Goal: Information Seeking & Learning: Learn about a topic

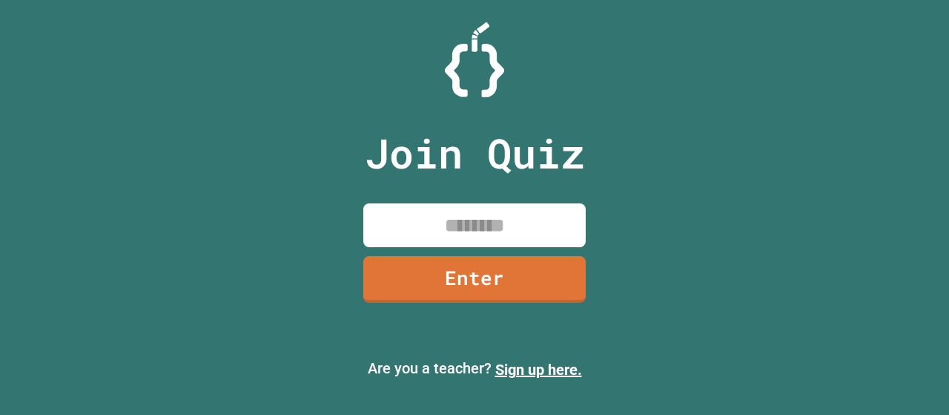
click at [488, 219] on input at bounding box center [474, 225] width 222 height 44
type input "********"
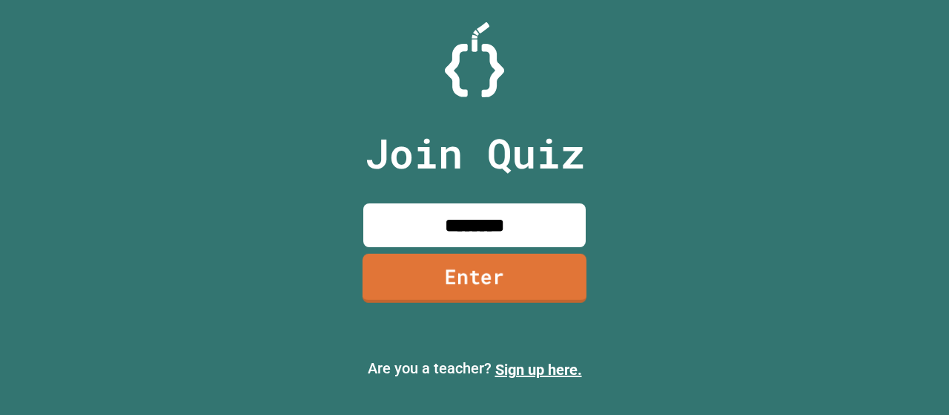
click at [518, 289] on link "Enter" at bounding box center [475, 278] width 224 height 49
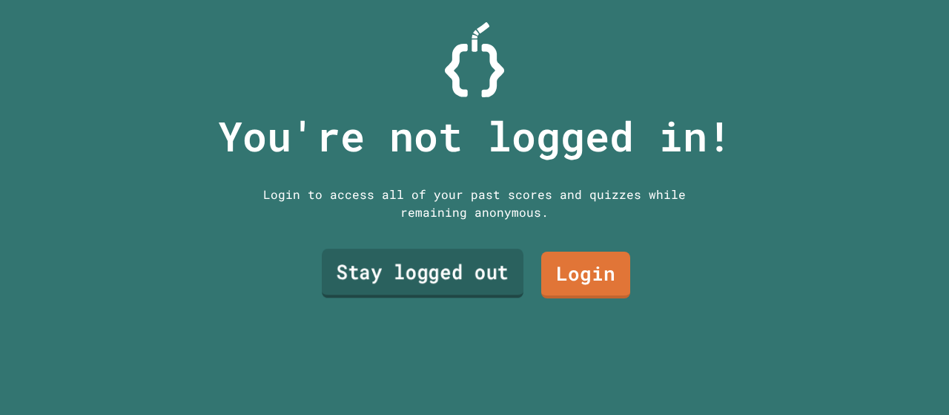
click at [430, 266] on link "Stay logged out" at bounding box center [423, 272] width 202 height 49
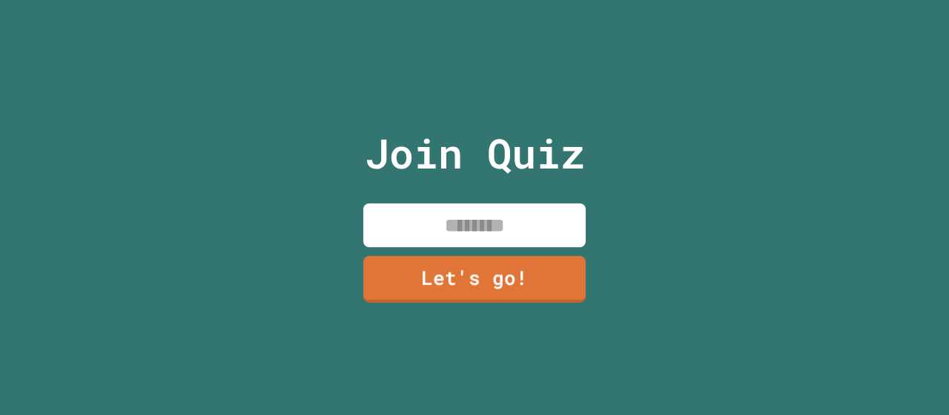
click at [464, 210] on input at bounding box center [474, 225] width 222 height 44
type input "*******"
click at [483, 281] on link "Let's go!" at bounding box center [474, 279] width 222 height 47
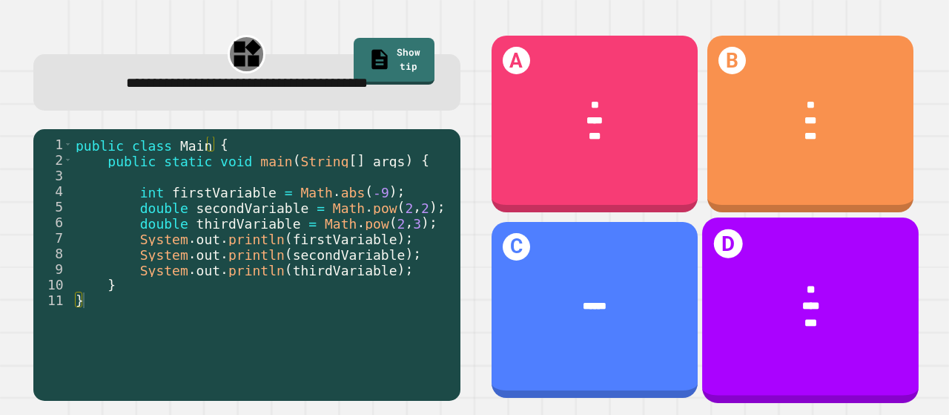
click at [853, 314] on div "***" at bounding box center [810, 322] width 173 height 16
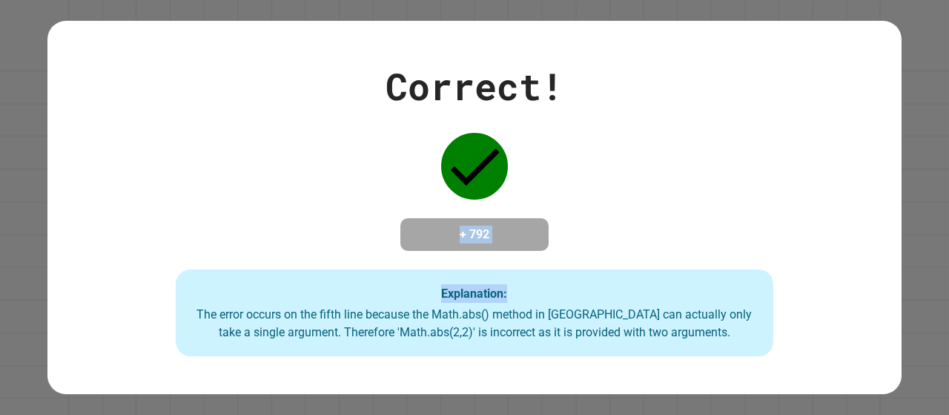
drag, startPoint x: 639, startPoint y: 149, endPoint x: 559, endPoint y: 156, distance: 80.4
click at [559, 156] on div "Correct! + 792 Explanation: The error occurs on the fifth line because the Math…" at bounding box center [474, 208] width 854 height 298
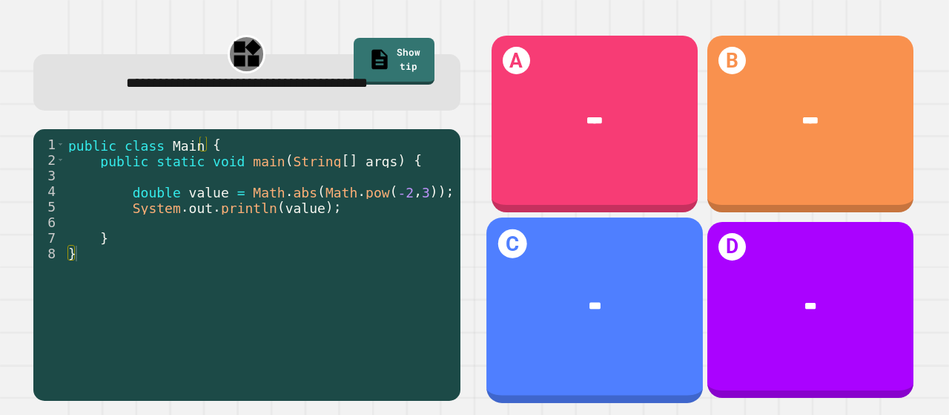
click at [588, 297] on div "***" at bounding box center [595, 305] width 173 height 16
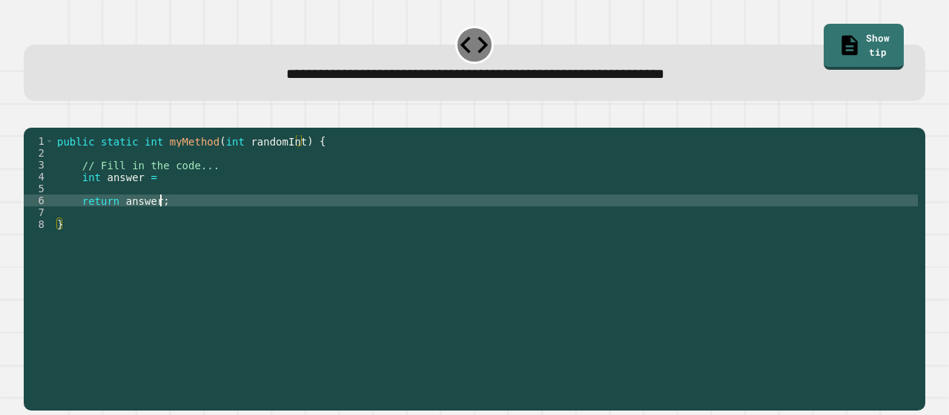
click at [175, 222] on div "public static int myMethod ( int randomInt ) { // Fill in the code... int answe…" at bounding box center [486, 253] width 864 height 237
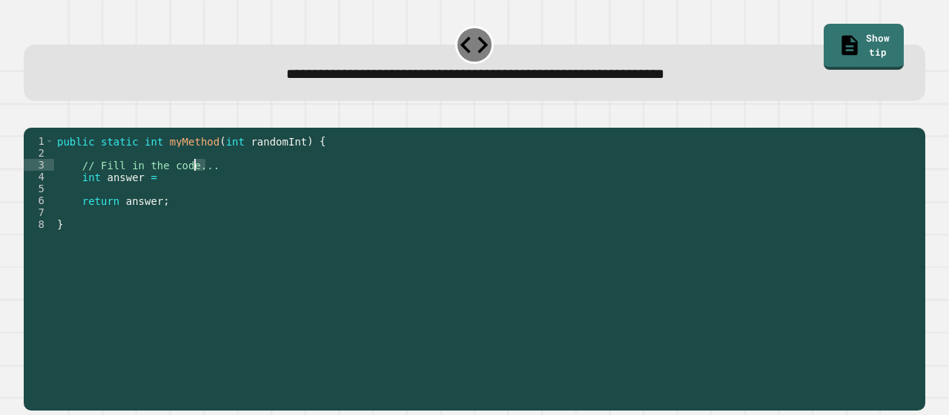
drag, startPoint x: 208, startPoint y: 187, endPoint x: 193, endPoint y: 186, distance: 15.6
click at [193, 186] on div "public static int myMethod ( int randomInt ) { // Fill in the code... int answe…" at bounding box center [486, 253] width 864 height 237
click at [209, 185] on div "public static int myMethod ( int randomInt ) { // Fill in the code... int answe…" at bounding box center [486, 242] width 864 height 214
drag, startPoint x: 225, startPoint y: 182, endPoint x: 79, endPoint y: 185, distance: 145.4
click at [79, 185] on div "public static int myMethod ( int randomInt ) { // Fill in the code... int answe…" at bounding box center [486, 253] width 864 height 237
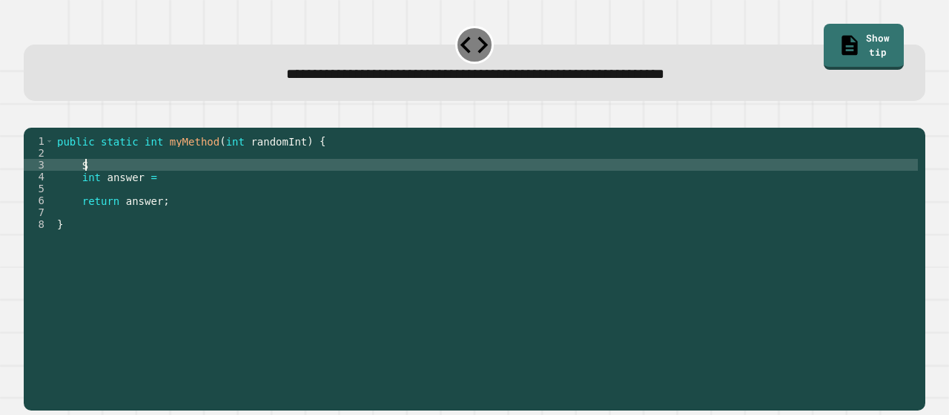
type textarea "*"
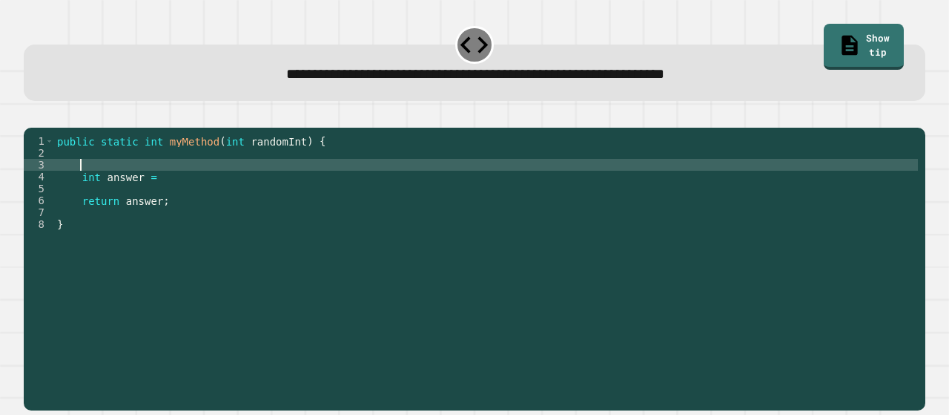
click at [282, 195] on div "public static int myMethod ( int randomInt ) { int answer = return answer ; }" at bounding box center [486, 253] width 864 height 237
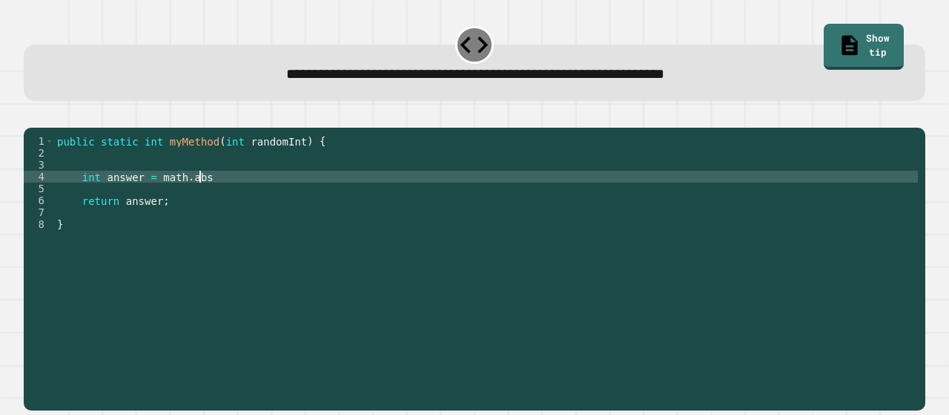
scroll to position [0, 9]
click at [282, 195] on div "public static int myMethod ( int randomInt ) { int answer = math . abs ( random…" at bounding box center [486, 253] width 864 height 237
click at [31, 116] on icon "button" at bounding box center [31, 116] width 0 height 0
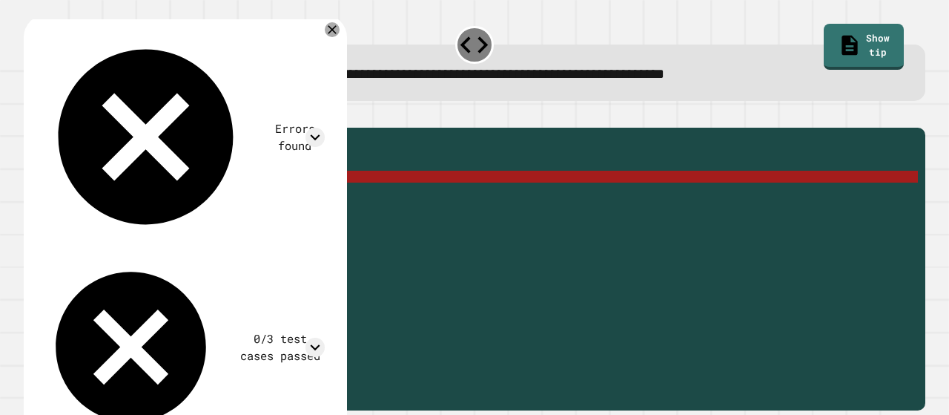
click at [153, 194] on div "public static int myMethod ( int randomInt ) { int answer = math . abs ( random…" at bounding box center [486, 253] width 864 height 237
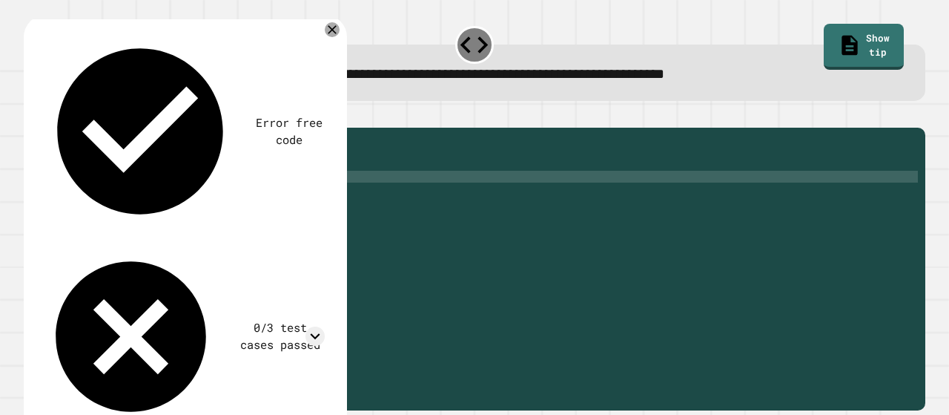
scroll to position [0, 7]
type textarea "**********"
click at [31, 116] on icon "button" at bounding box center [31, 116] width 0 height 0
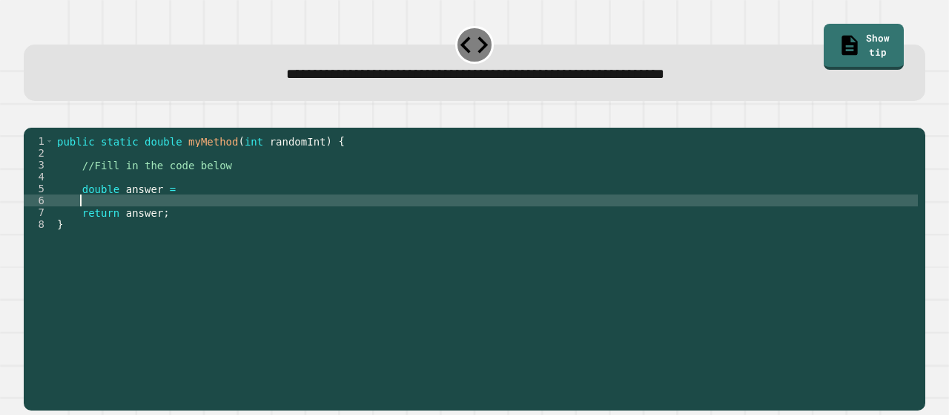
click at [192, 218] on div "public static double myMethod ( int randomInt ) { //Fill in the code below doub…" at bounding box center [486, 253] width 864 height 237
click at [282, 206] on div "public static double myMethod ( int randomInt ) { //Fill in the code below doub…" at bounding box center [486, 253] width 864 height 237
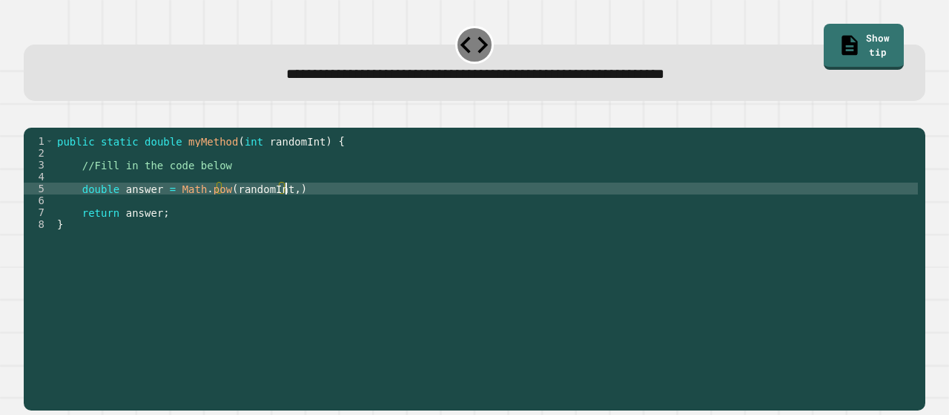
scroll to position [0, 16]
click at [331, 208] on div "public static double myMethod ( int randomInt ) { //Fill in the code below doub…" at bounding box center [486, 253] width 864 height 237
type textarea "**********"
click at [31, 116] on button "button" at bounding box center [31, 116] width 0 height 0
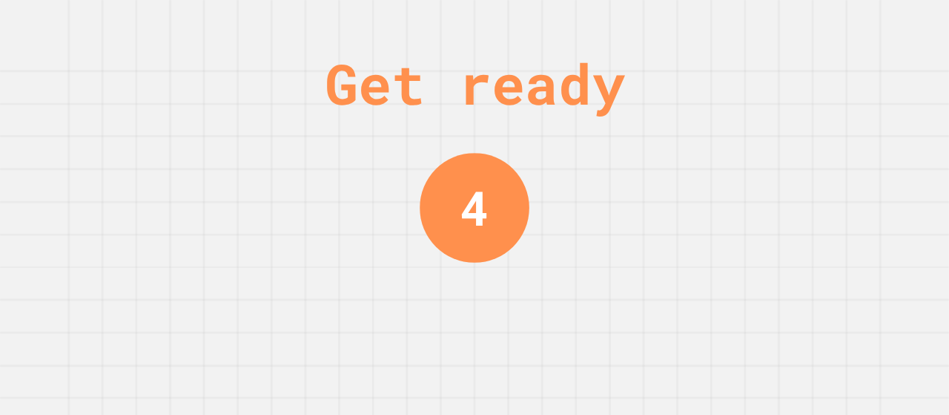
scroll to position [0, 0]
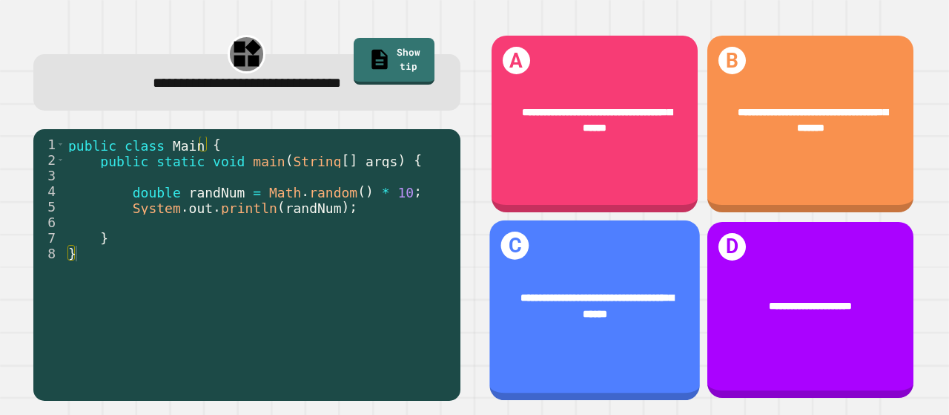
click at [558, 294] on span "**********" at bounding box center [597, 305] width 153 height 27
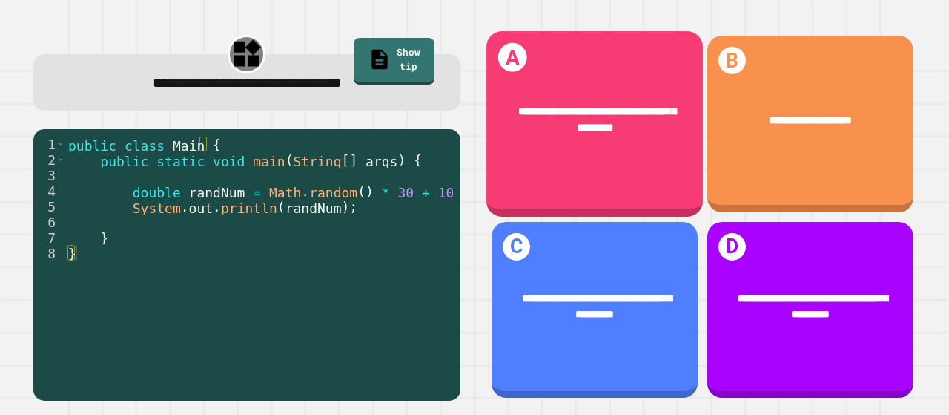
click at [598, 109] on span "**********" at bounding box center [596, 119] width 157 height 27
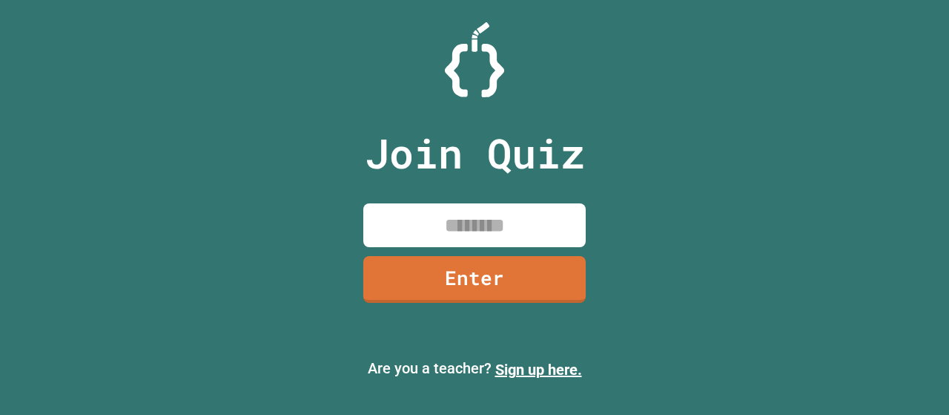
click at [463, 210] on input at bounding box center [474, 225] width 222 height 44
type input "********"
click at [540, 302] on link "Enter" at bounding box center [474, 279] width 222 height 47
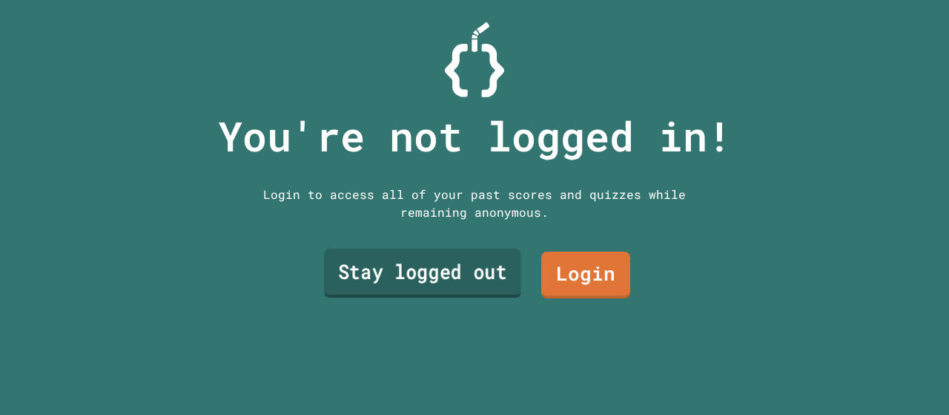
click at [495, 254] on link "Stay logged out" at bounding box center [422, 272] width 197 height 49
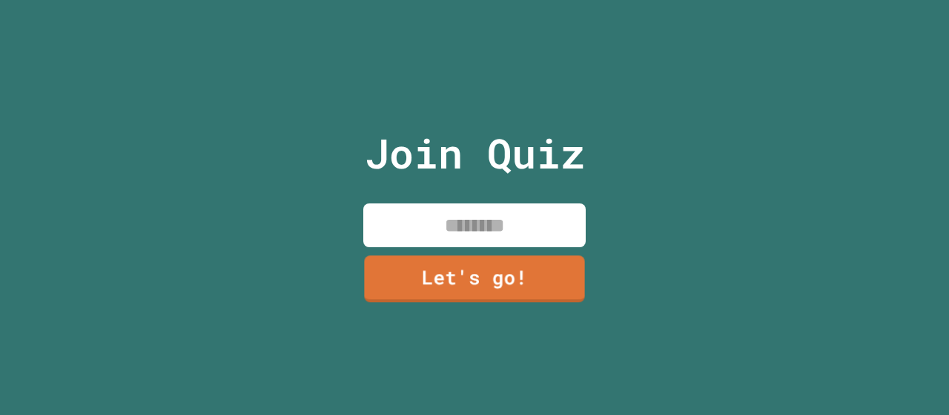
click at [443, 224] on input at bounding box center [474, 225] width 222 height 44
type input "*******"
click at [506, 288] on link "Let's go!" at bounding box center [474, 279] width 222 height 47
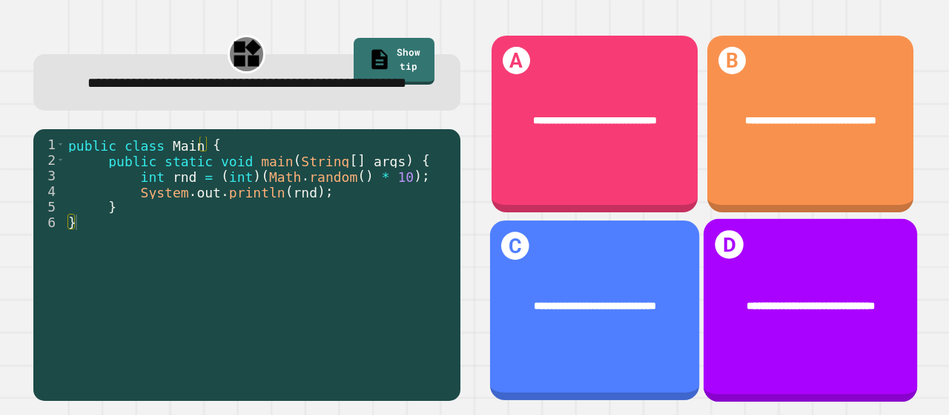
click at [811, 236] on div "**********" at bounding box center [810, 309] width 214 height 182
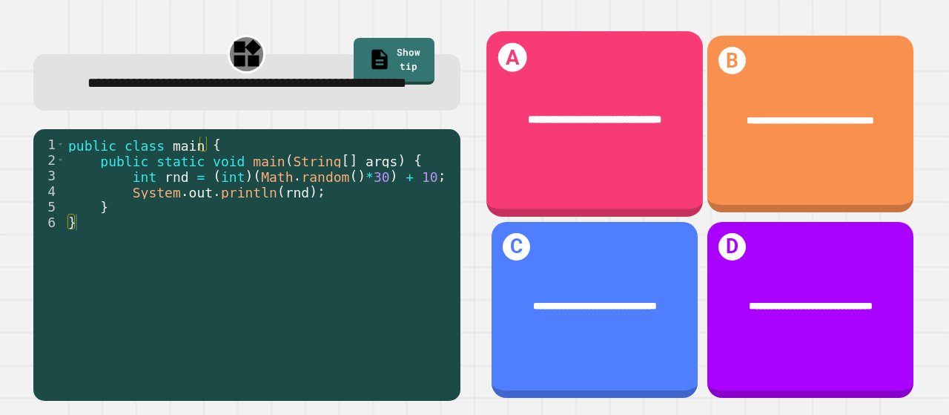
click at [584, 65] on div "**********" at bounding box center [594, 123] width 217 height 185
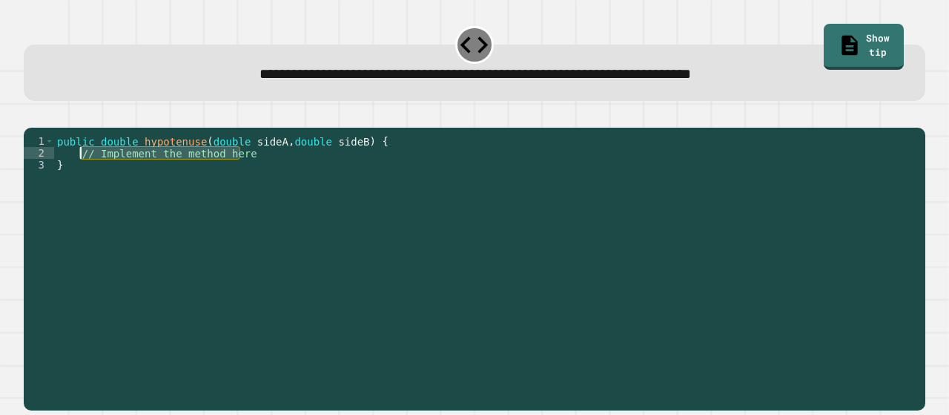
drag, startPoint x: 254, startPoint y: 176, endPoint x: 81, endPoint y: 171, distance: 172.9
click at [82, 170] on div "public double hypotenuse ( double sideA , double sideB ) { // Implement the met…" at bounding box center [486, 253] width 864 height 237
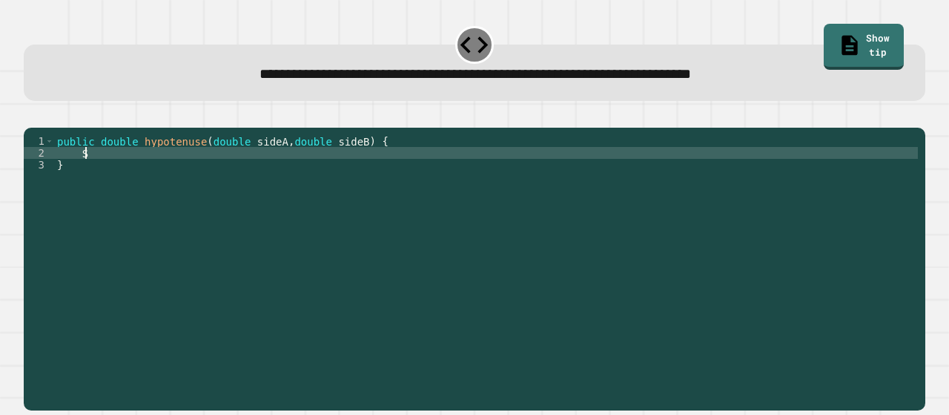
type textarea "*"
click at [369, 174] on div "public double hypotenuse ( double sideA , double sideB ) { return mathSqrt ( si…" at bounding box center [486, 253] width 864 height 237
click at [45, 125] on icon "button" at bounding box center [41, 124] width 8 height 10
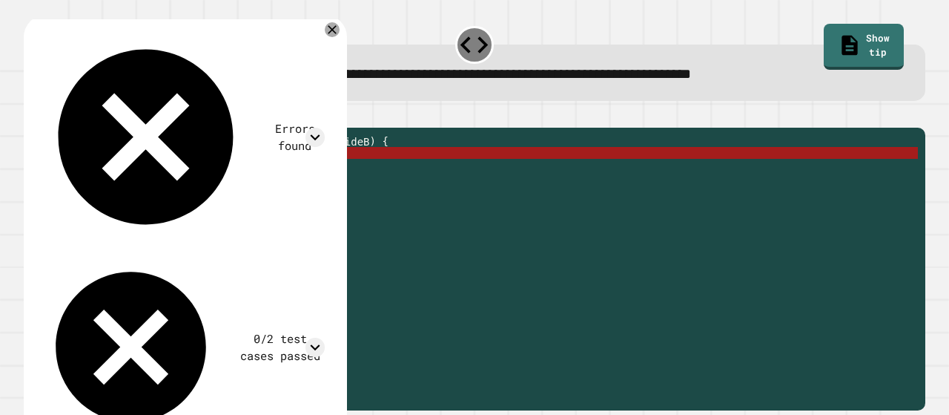
click at [120, 176] on div "public double hypotenuse ( double sideA , double sideB ) { return mathSqrt ( si…" at bounding box center [486, 253] width 864 height 237
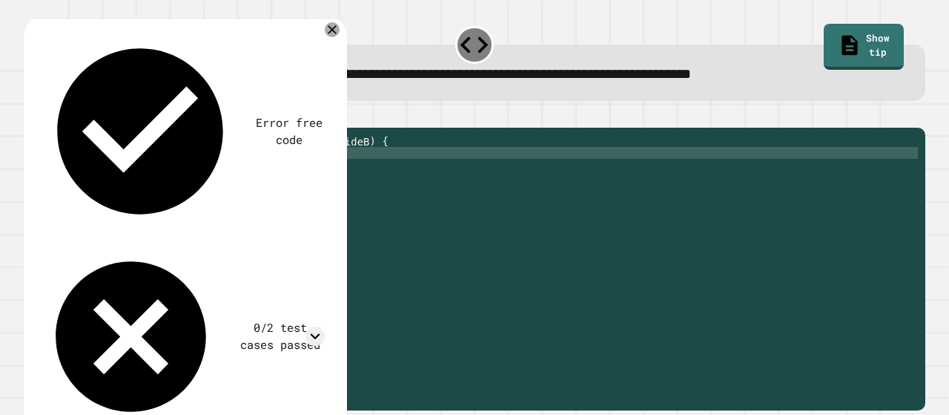
scroll to position [0, 4]
click at [31, 116] on icon "button" at bounding box center [31, 116] width 0 height 0
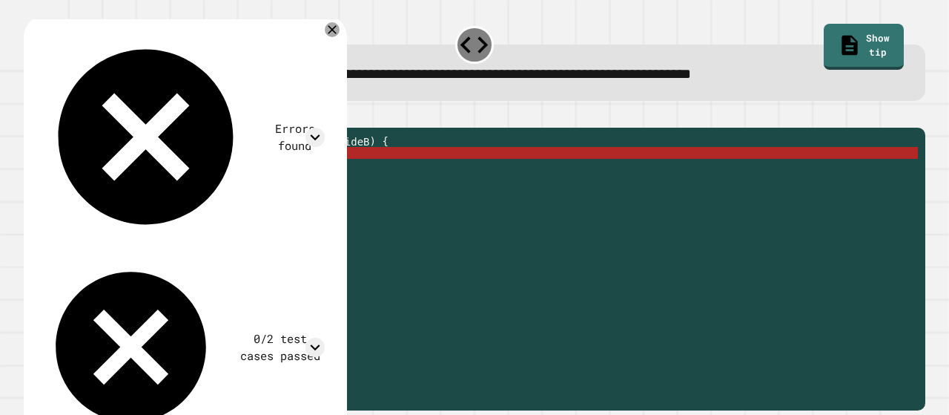
click at [267, 175] on div "public double hypotenuse ( double sideA , double sideB ) { return MathSqrt ( si…" at bounding box center [486, 253] width 864 height 237
drag, startPoint x: 277, startPoint y: 170, endPoint x: 168, endPoint y: 170, distance: 109.7
click at [168, 170] on div "public double hypotenuse ( double sideA , double sideB ) { return MathSqrt ( si…" at bounding box center [486, 253] width 864 height 237
click at [145, 173] on div "public double hypotenuse ( double sideA , double sideB ) { return MathSqrt ( si…" at bounding box center [486, 253] width 864 height 237
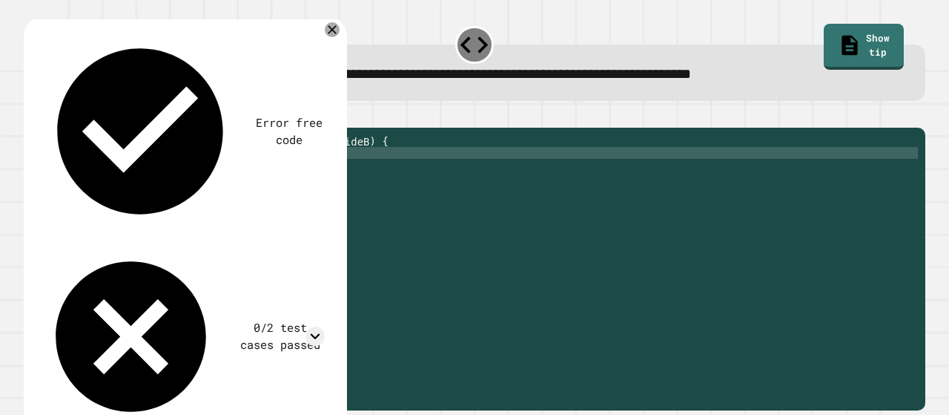
click at [31, 116] on icon "button" at bounding box center [31, 116] width 0 height 0
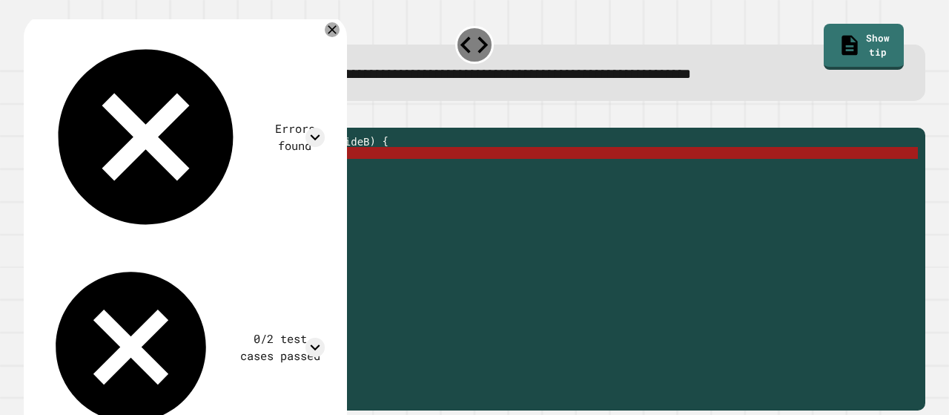
click at [148, 172] on div "public double hypotenuse ( double sideA , double sideB ) { return Math . Sqrt (…" at bounding box center [486, 253] width 864 height 237
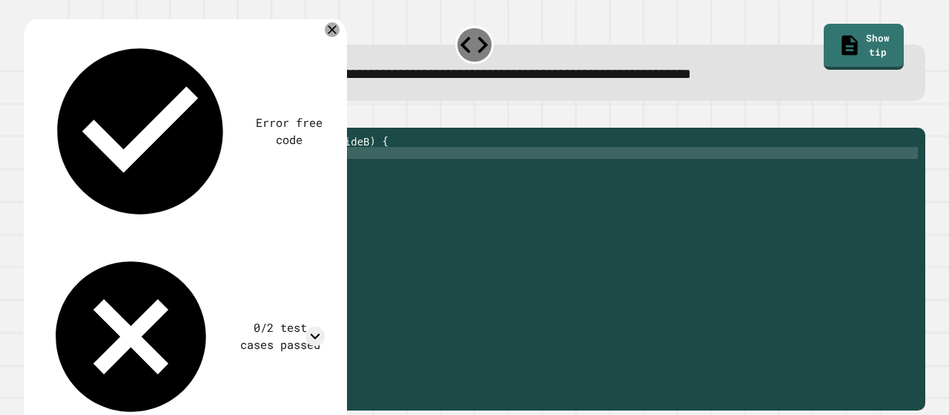
click at [45, 125] on icon "button" at bounding box center [41, 124] width 8 height 10
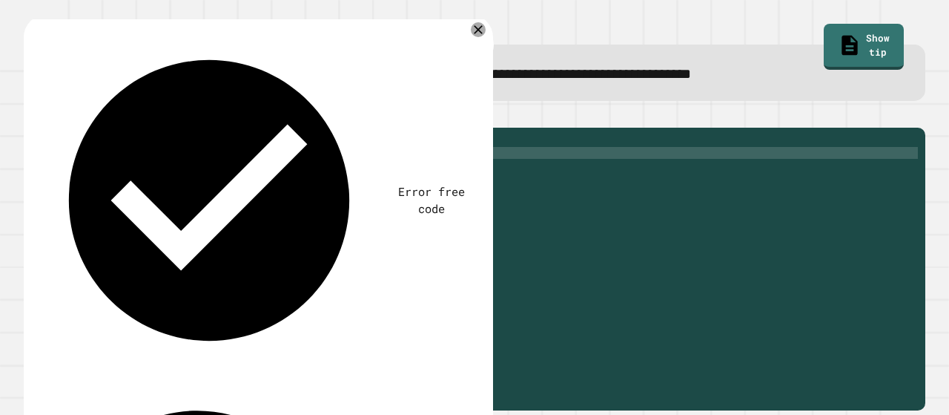
click at [285, 171] on div "public double hypotenuse ( double sideA , double sideB ) { return Math . sqrt (…" at bounding box center [486, 253] width 864 height 237
drag, startPoint x: 252, startPoint y: 171, endPoint x: 176, endPoint y: 172, distance: 75.6
click at [176, 172] on div "public double hypotenuse ( double sideA , double sideB ) { return Math . sqrt (…" at bounding box center [486, 253] width 864 height 237
click at [180, 173] on div "public double hypotenuse ( double sideA , double sideB ) { return Math . sqrt (…" at bounding box center [486, 242] width 864 height 214
click at [176, 172] on div "public double hypotenuse ( double sideA , double sideB ) { return Math . sqrt (…" at bounding box center [486, 253] width 864 height 237
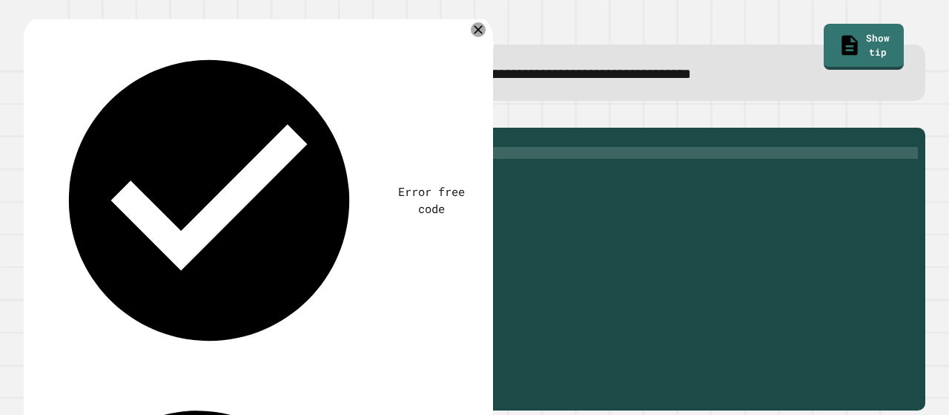
click at [202, 174] on div "public double hypotenuse ( double sideA , double sideB ) { return Math . sqrt (…" at bounding box center [486, 253] width 864 height 237
click at [207, 174] on div "public double hypotenuse ( double sideA , double sideB ) { return Math . sqrt (…" at bounding box center [486, 253] width 864 height 237
click at [172, 169] on div "public double hypotenuse ( double sideA , double sideB ) { return Math . sqrt (…" at bounding box center [486, 253] width 864 height 237
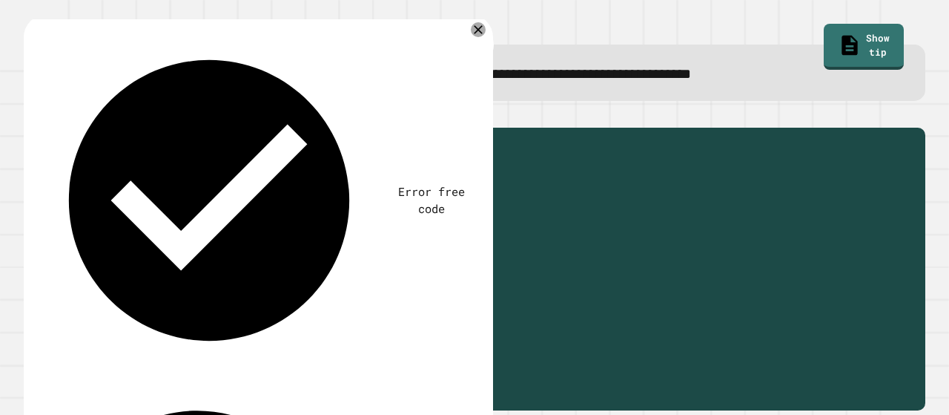
drag, startPoint x: 254, startPoint y: 174, endPoint x: 213, endPoint y: 173, distance: 40.8
click at [213, 173] on div "public double hypotenuse ( double sideA , double sideB ) { return Math . sqrt (…" at bounding box center [486, 253] width 864 height 237
click at [271, 175] on div "public double hypotenuse ( double sideA , double sideB ) { return Math . sqrt (…" at bounding box center [486, 253] width 864 height 237
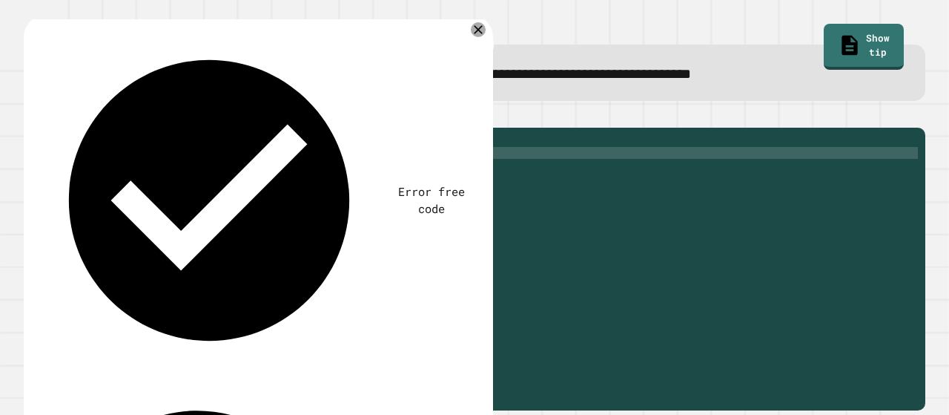
click at [304, 175] on div "public double hypotenuse ( double sideA , double sideB ) { return Math . sqrt (…" at bounding box center [486, 253] width 864 height 237
click at [345, 173] on div "public double hypotenuse ( double sideA , double sideB ) { return Math . sqrt (…" at bounding box center [486, 253] width 864 height 237
click at [347, 171] on div "public double hypotenuse ( double sideA , double sideB ) { return Math . sqrt (…" at bounding box center [486, 253] width 864 height 237
click at [371, 172] on div "public double hypotenuse ( double sideA , double sideB ) { return Math . sqrt (…" at bounding box center [486, 253] width 864 height 237
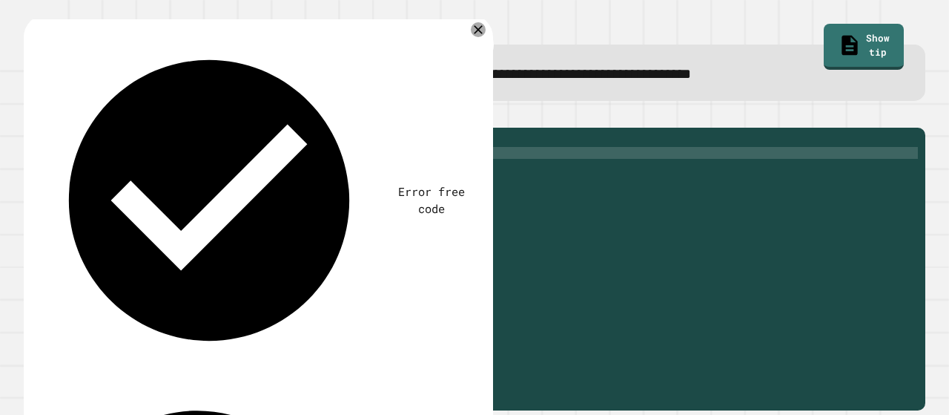
type textarea "**********"
click at [31, 116] on icon "button" at bounding box center [31, 116] width 0 height 0
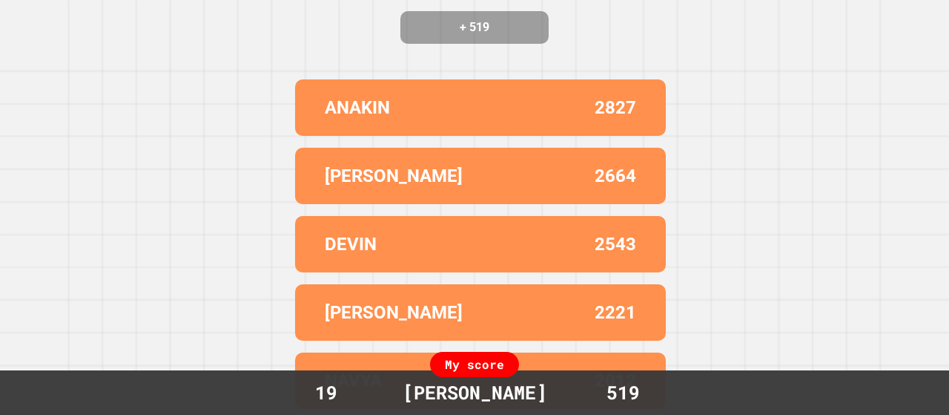
scroll to position [0, 0]
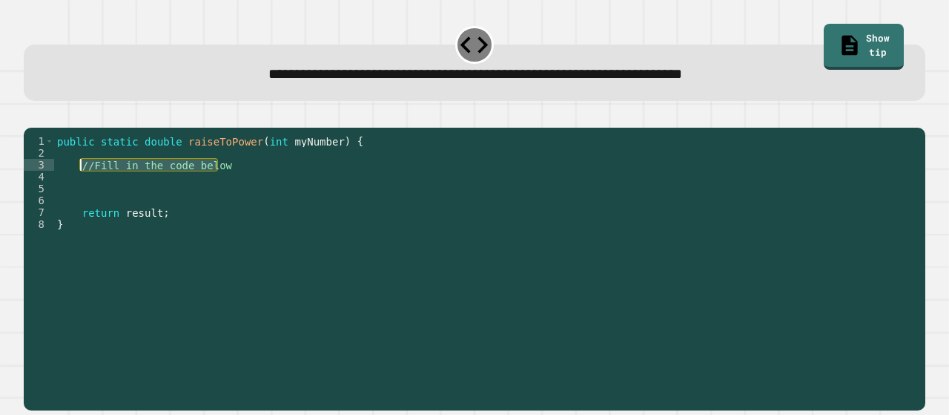
drag, startPoint x: 222, startPoint y: 184, endPoint x: 80, endPoint y: 186, distance: 141.6
click at [80, 186] on div "public static double raiseToPower ( int myNumber ) { //Fill in the code below r…" at bounding box center [486, 253] width 864 height 237
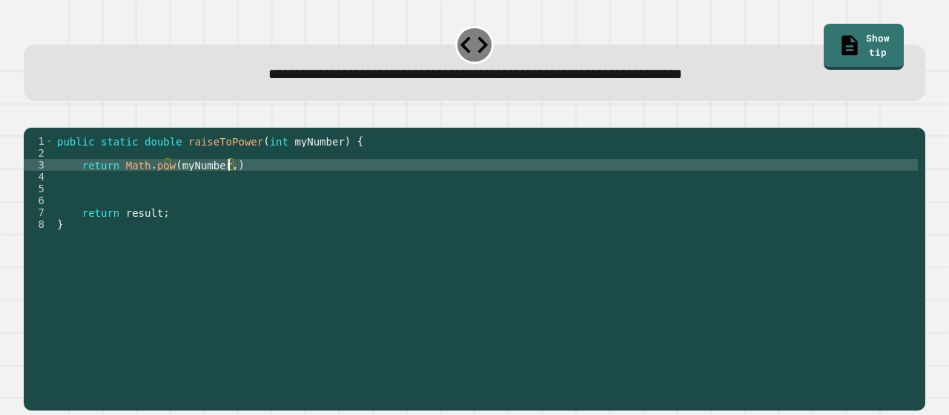
scroll to position [0, 12]
click at [424, 182] on div "public static double raiseToPower ( int myNumber ) { return Math . pow ( myNumb…" at bounding box center [486, 253] width 864 height 237
click at [31, 116] on button "button" at bounding box center [31, 116] width 0 height 0
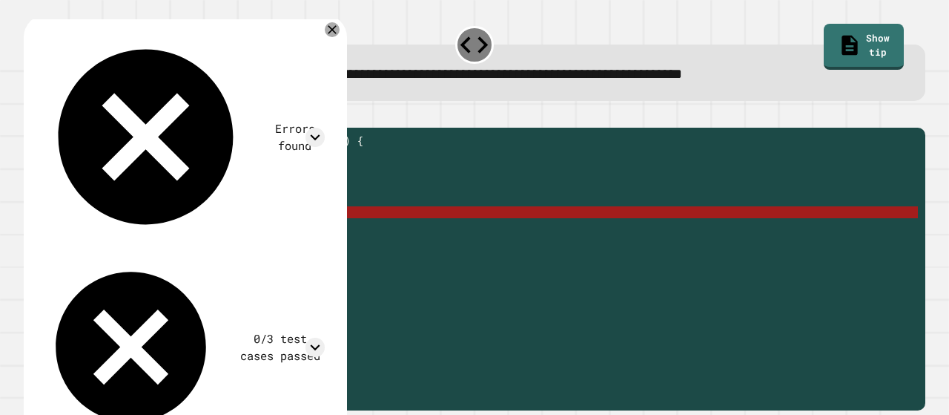
drag, startPoint x: 121, startPoint y: 184, endPoint x: 80, endPoint y: 189, distance: 41.1
click at [80, 189] on div "public static double raiseToPower ( int myNumber ) { return Math . pow ( myNumb…" at bounding box center [486, 253] width 864 height 237
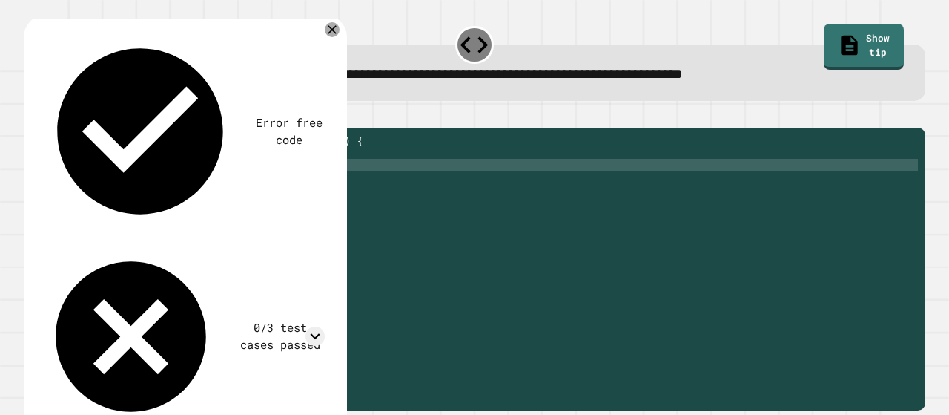
scroll to position [0, 4]
click at [119, 187] on div "public static double raiseToPower ( int myNumber ) { result = Math . pow ( myNu…" at bounding box center [486, 253] width 864 height 237
click at [31, 116] on button "button" at bounding box center [31, 116] width 0 height 0
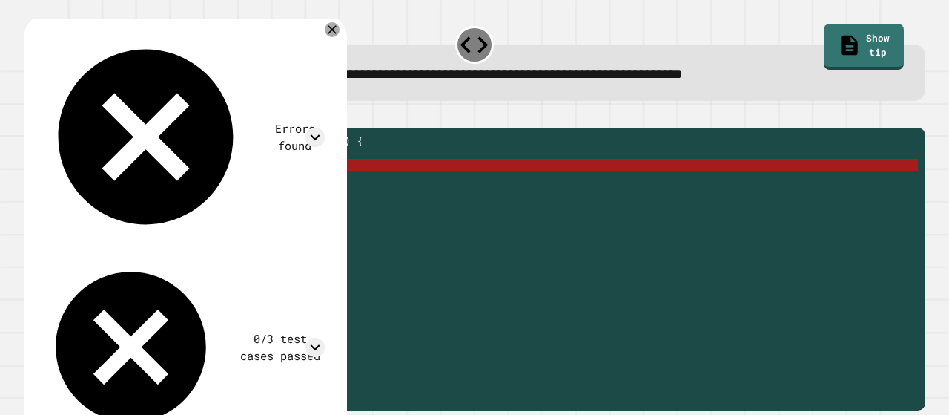
drag, startPoint x: 151, startPoint y: 185, endPoint x: 120, endPoint y: 187, distance: 31.2
click at [120, 187] on div "public static double raiseToPower ( int myNumber ) { result double = Math . pow…" at bounding box center [486, 253] width 864 height 237
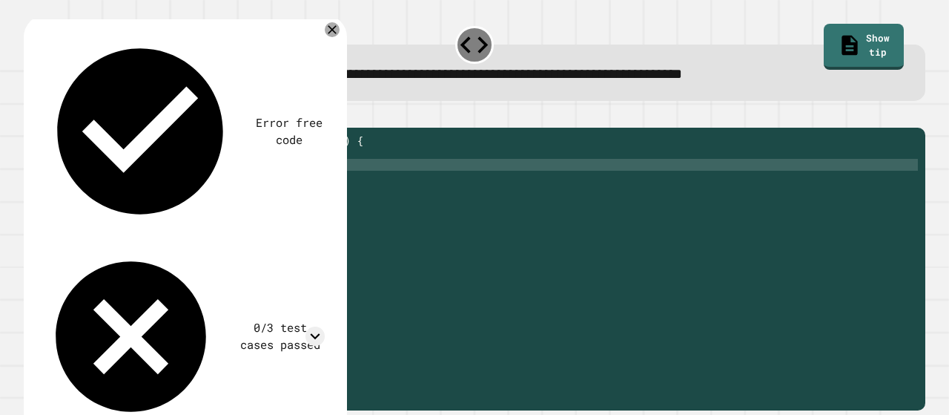
scroll to position [0, 5]
click at [31, 116] on icon "button" at bounding box center [31, 116] width 0 height 0
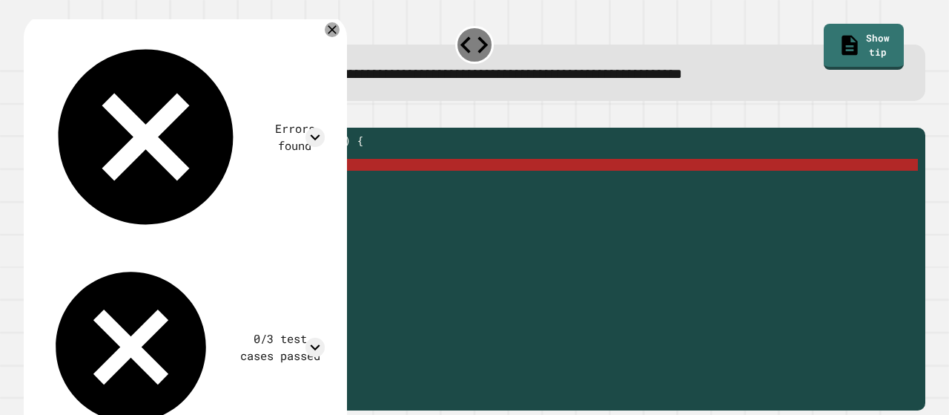
click at [354, 179] on div "public static double raiseToPower ( int myNumber ) { result int = Math . pow ( …" at bounding box center [486, 253] width 864 height 237
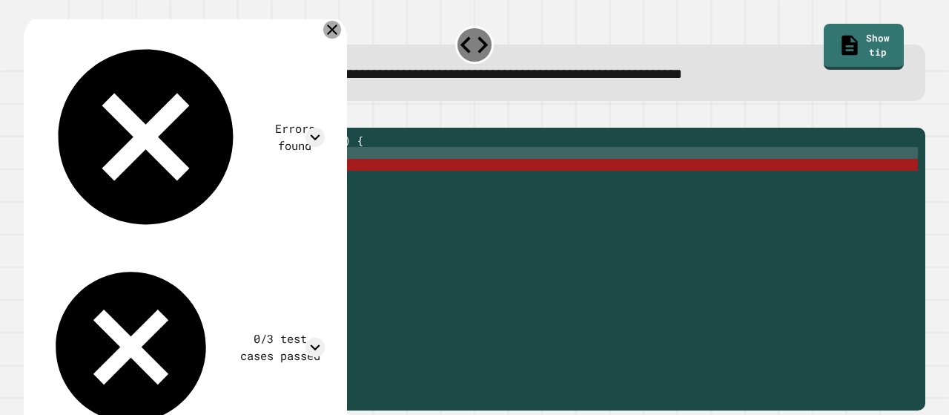
click at [341, 34] on icon at bounding box center [332, 30] width 18 height 18
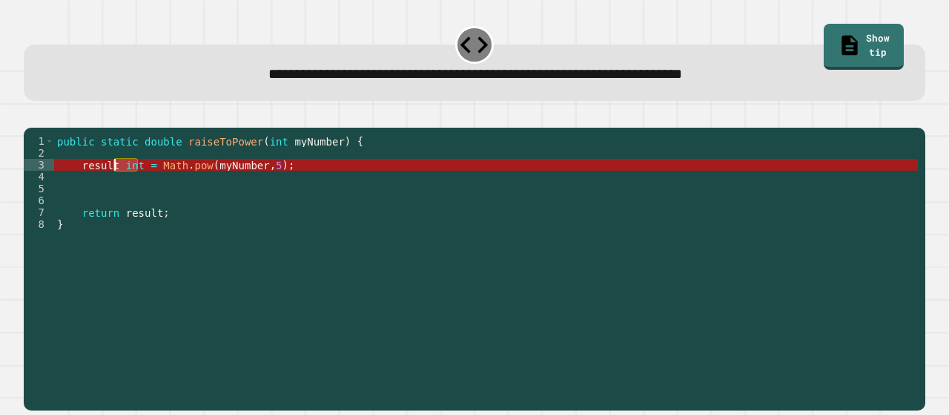
drag, startPoint x: 137, startPoint y: 186, endPoint x: 115, endPoint y: 186, distance: 22.2
click at [115, 186] on div "public static double raiseToPower ( int myNumber ) { result int = Math . pow ( …" at bounding box center [486, 253] width 864 height 237
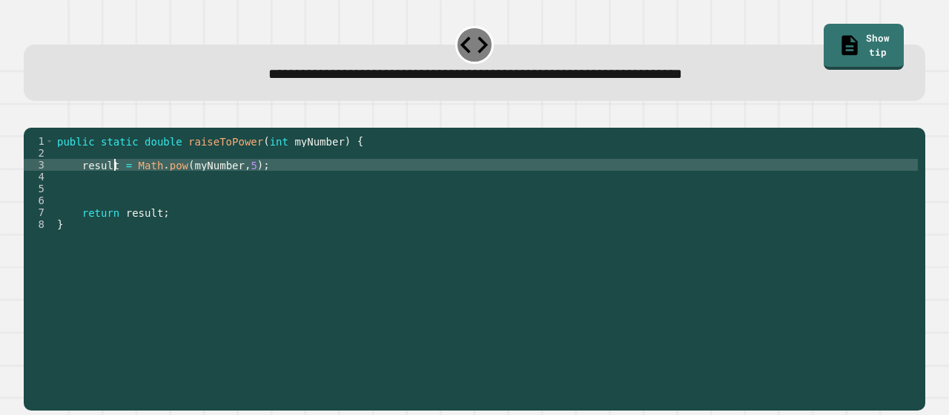
click at [31, 116] on icon "button" at bounding box center [31, 116] width 0 height 0
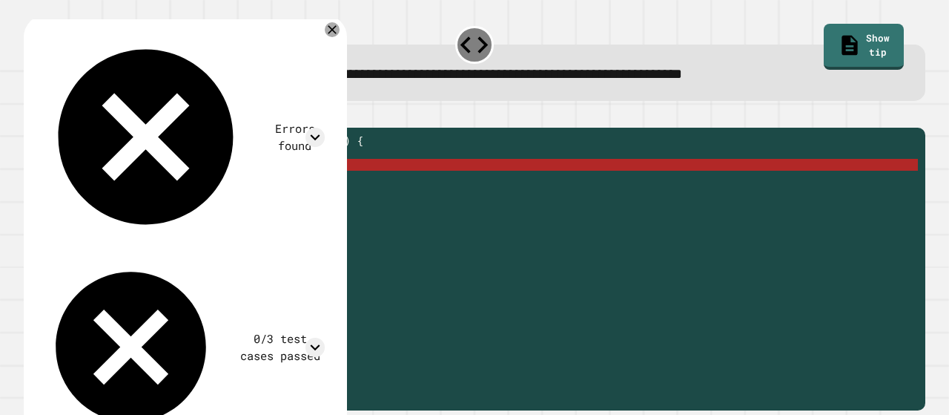
click at [79, 188] on div "public static double raiseToPower ( int myNumber ) { result = Math . pow ( myNu…" at bounding box center [486, 253] width 864 height 237
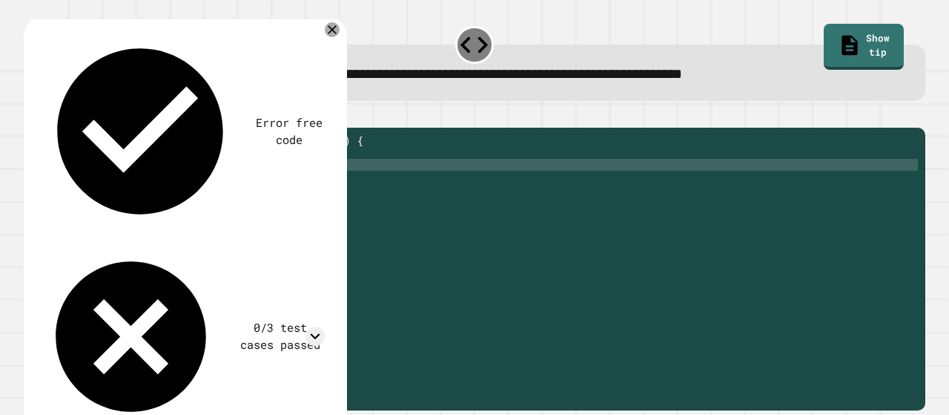
scroll to position [0, 4]
type textarea "**********"
click at [31, 116] on icon "button" at bounding box center [31, 116] width 0 height 0
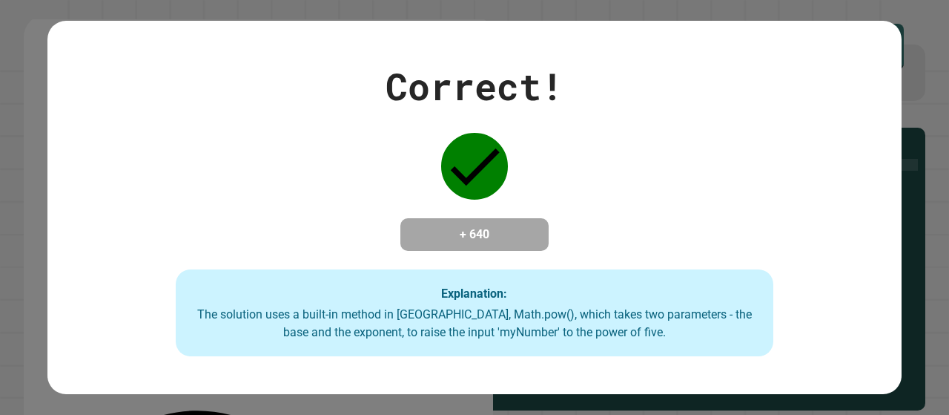
click at [482, 81] on div "Correct!" at bounding box center [475, 87] width 178 height 56
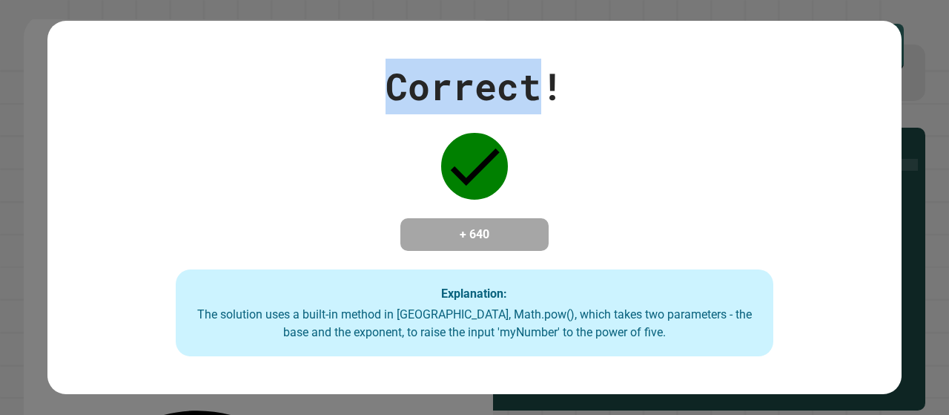
click at [482, 81] on div "Correct!" at bounding box center [475, 87] width 178 height 56
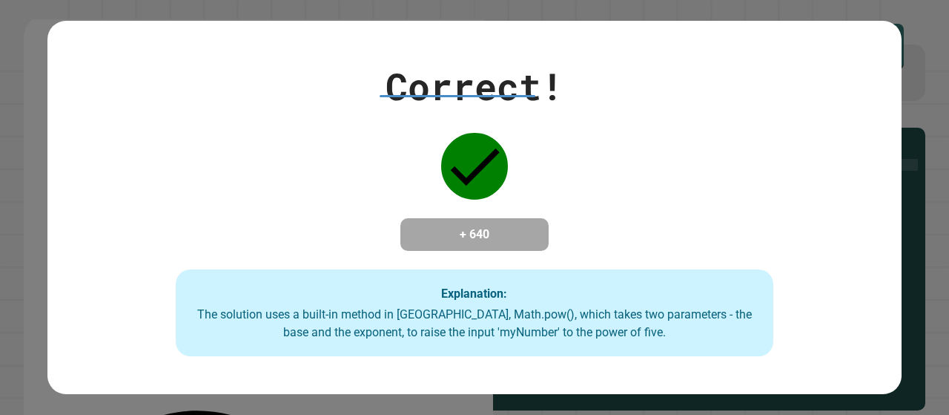
click at [599, 87] on div "Correct! + 640 Explanation: The solution uses a built-in method in [GEOGRAPHIC_…" at bounding box center [474, 208] width 854 height 298
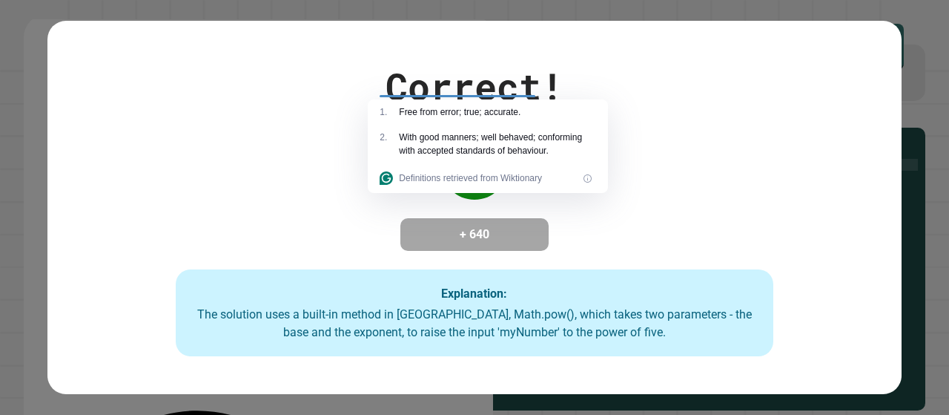
click at [586, 113] on div "Free from error; true; accurate." at bounding box center [497, 111] width 197 height 13
click at [687, 102] on div "Correct! + 640 Explanation: The solution uses a built-in method in [GEOGRAPHIC_…" at bounding box center [474, 208] width 854 height 298
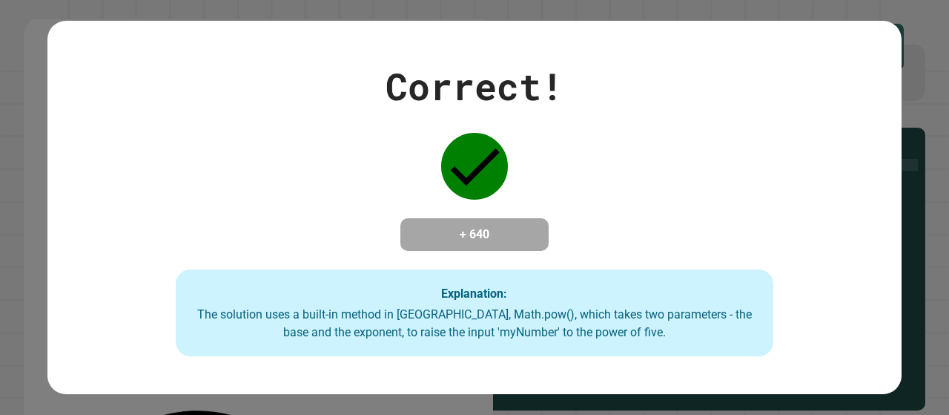
click at [510, 82] on div "Correct!" at bounding box center [475, 87] width 178 height 56
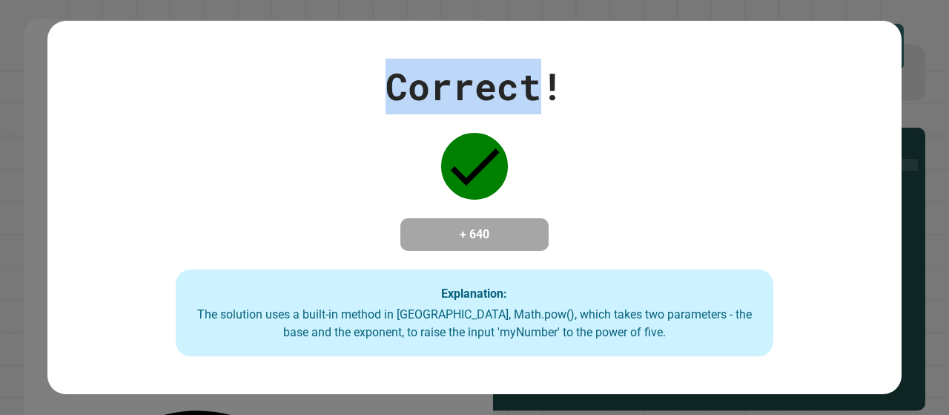
click at [510, 82] on div "Correct!" at bounding box center [475, 87] width 178 height 56
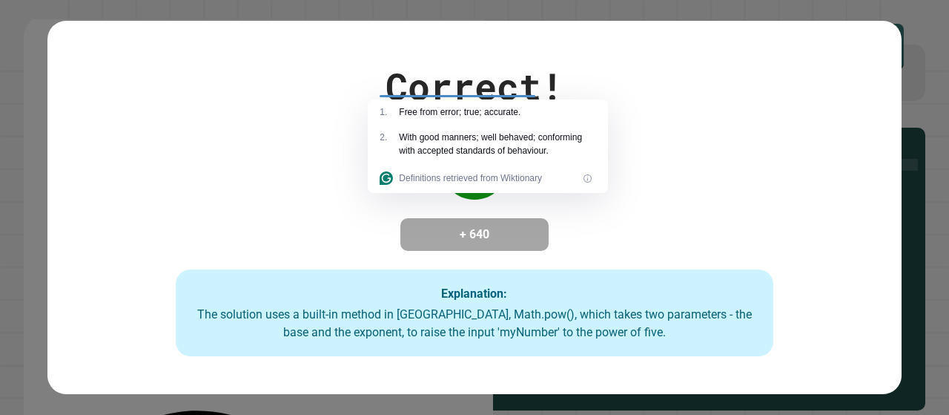
click at [606, 39] on div "Correct! + 640 Explanation: The solution uses a built-in method in [GEOGRAPHIC_…" at bounding box center [474, 207] width 854 height 373
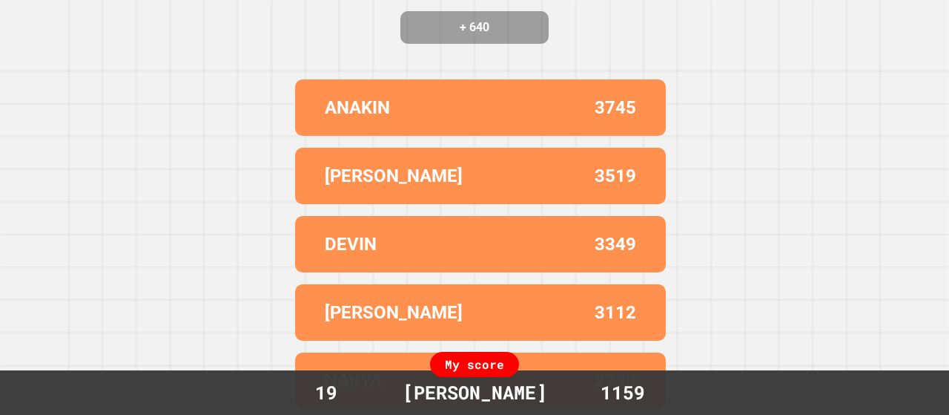
scroll to position [0, 0]
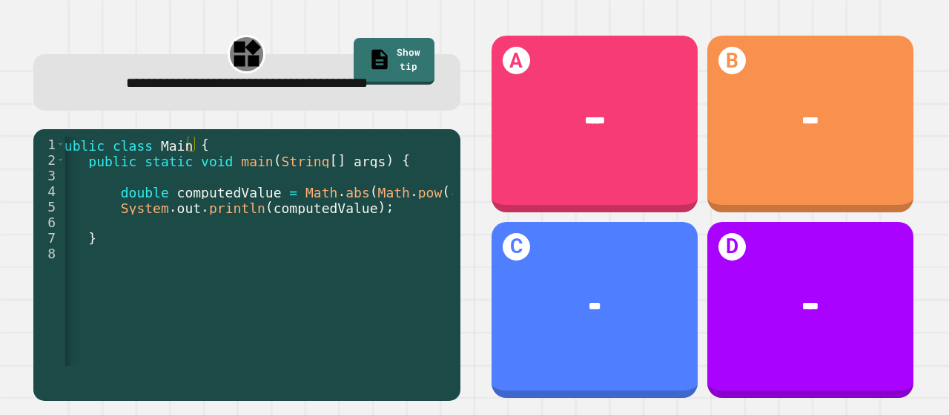
scroll to position [0, 12]
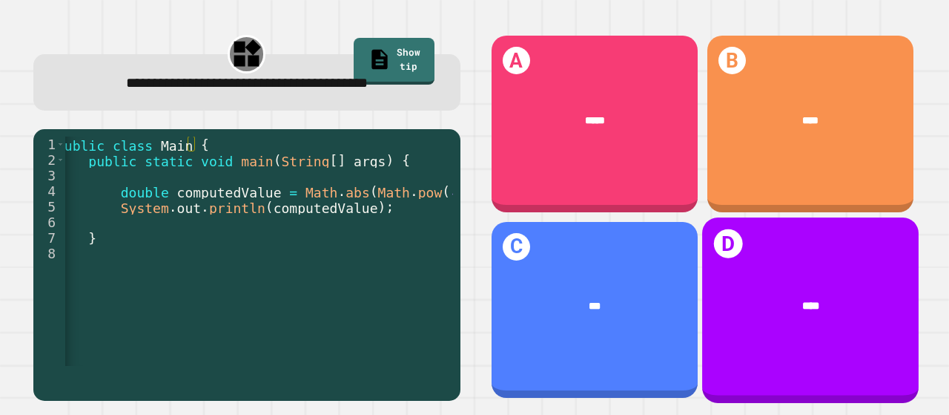
click at [776, 297] on div "****" at bounding box center [810, 305] width 173 height 16
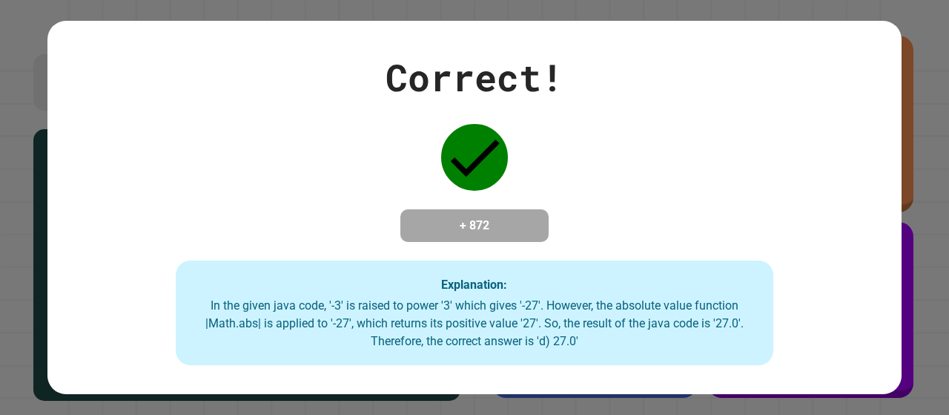
click at [676, 84] on div "Correct! + 872 Explanation: In the given java code, '-3' is raised to power '3'…" at bounding box center [474, 208] width 854 height 316
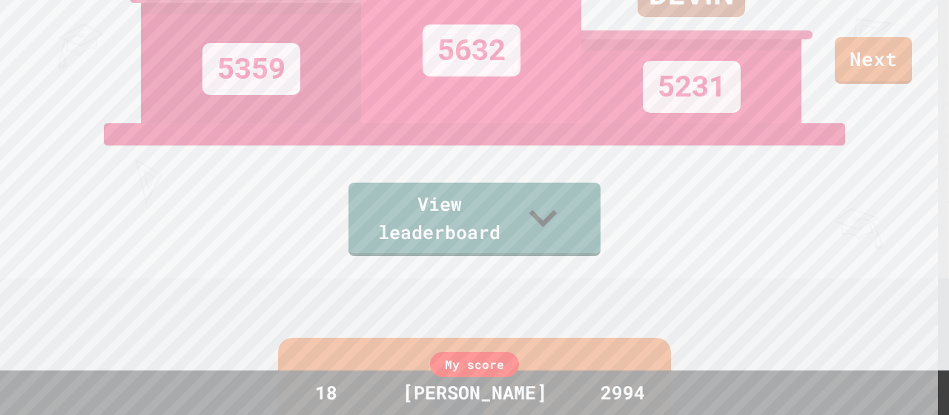
scroll to position [0, 0]
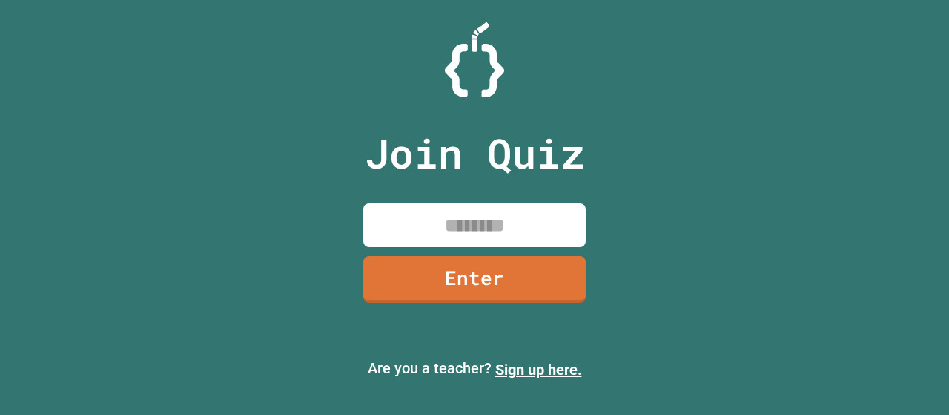
click at [433, 237] on input at bounding box center [474, 225] width 222 height 44
type input "********"
click at [512, 280] on link "Enter" at bounding box center [474, 279] width 222 height 47
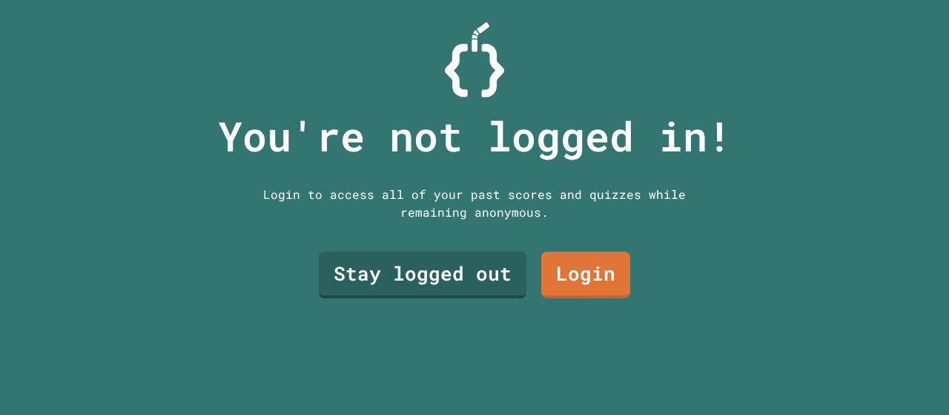
click at [479, 276] on link "Stay logged out" at bounding box center [423, 274] width 208 height 47
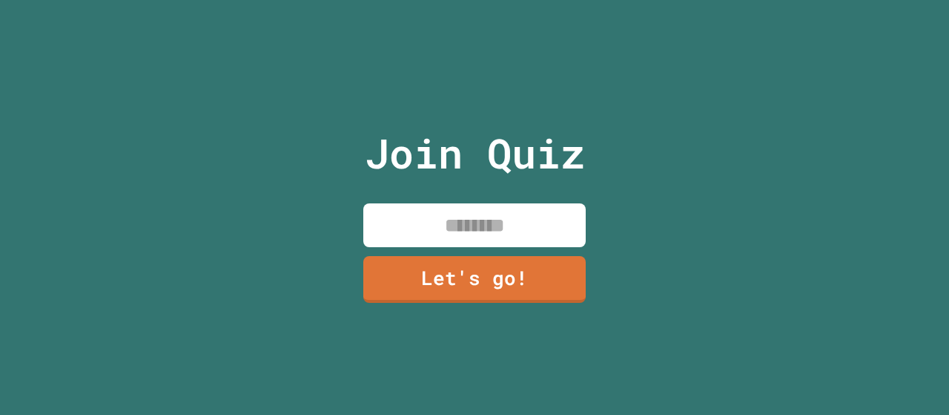
click at [492, 232] on input at bounding box center [474, 225] width 222 height 44
type input "******"
click at [507, 279] on link "Let's go!" at bounding box center [474, 279] width 222 height 47
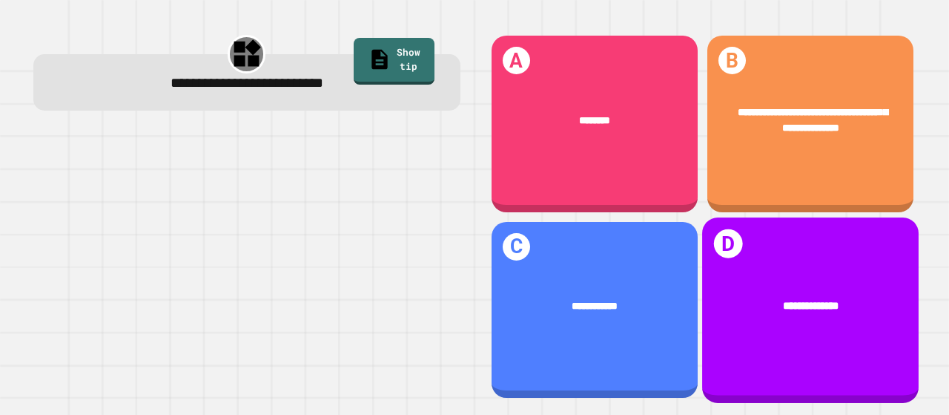
click at [787, 136] on div "**********" at bounding box center [810, 120] width 206 height 73
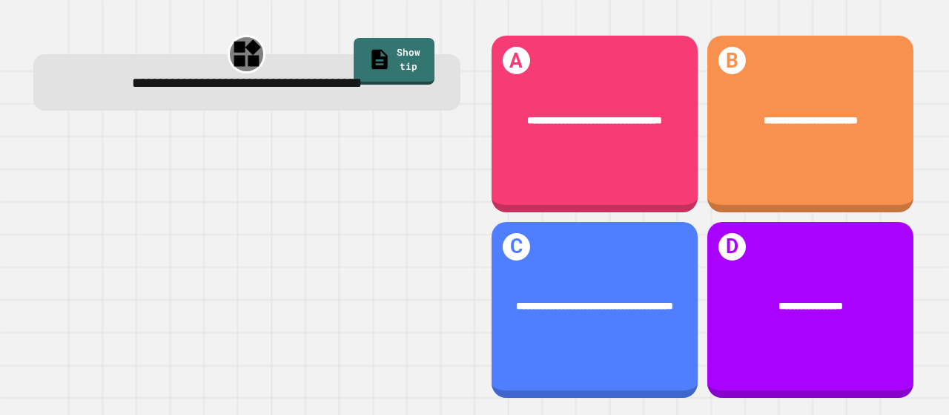
click at [427, 114] on div "**********" at bounding box center [246, 216] width 455 height 395
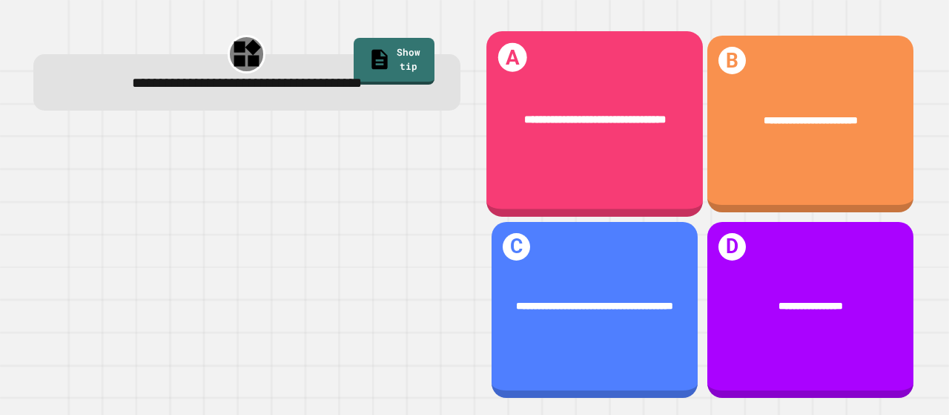
click at [596, 113] on div "**********" at bounding box center [595, 120] width 173 height 16
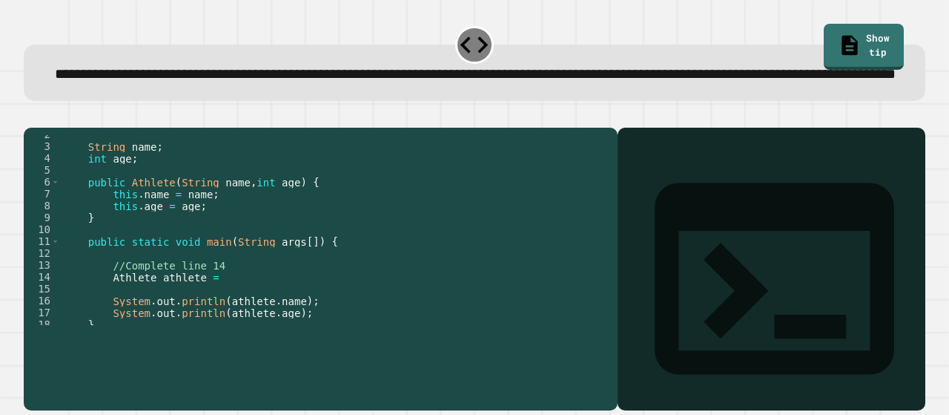
scroll to position [19, 0]
drag, startPoint x: 217, startPoint y: 308, endPoint x: 123, endPoint y: 316, distance: 93.8
click at [123, 316] on div "String name ; int age ; public Athlete ( String name , int age ) { this . name …" at bounding box center [329, 235] width 539 height 214
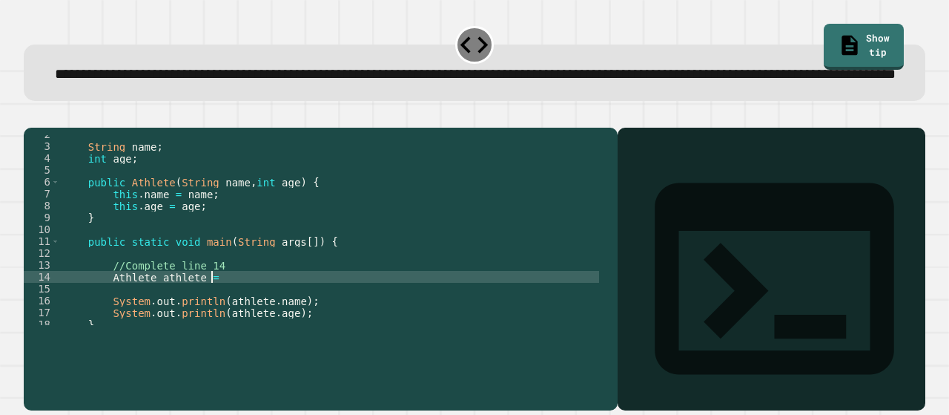
click at [257, 319] on div "String name ; int age ; public Athlete ( String name , int age ) { this . name …" at bounding box center [329, 235] width 539 height 214
click at [529, 316] on div "String name ; int age ; public Athlete ( String name , int age ) { this . name …" at bounding box center [329, 235] width 539 height 214
click at [31, 116] on icon "button" at bounding box center [31, 116] width 0 height 0
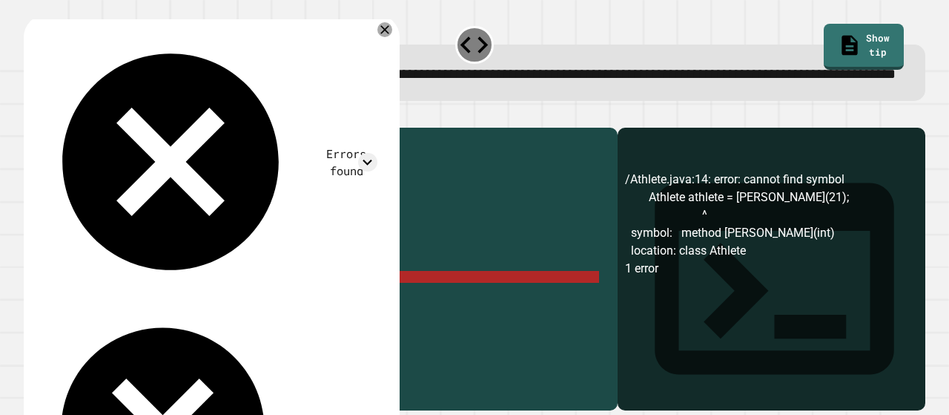
click at [289, 317] on div "String name ; int age ; public Athlete ( String name , int age ) { this . name …" at bounding box center [329, 235] width 539 height 214
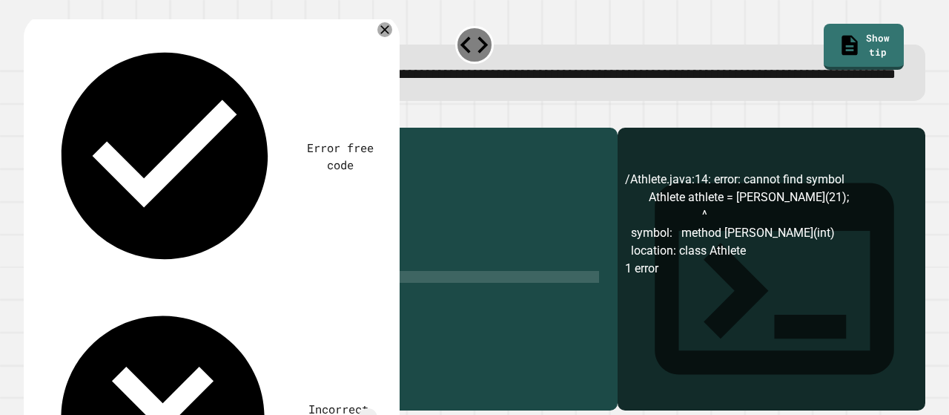
click at [45, 130] on icon "button" at bounding box center [41, 124] width 8 height 10
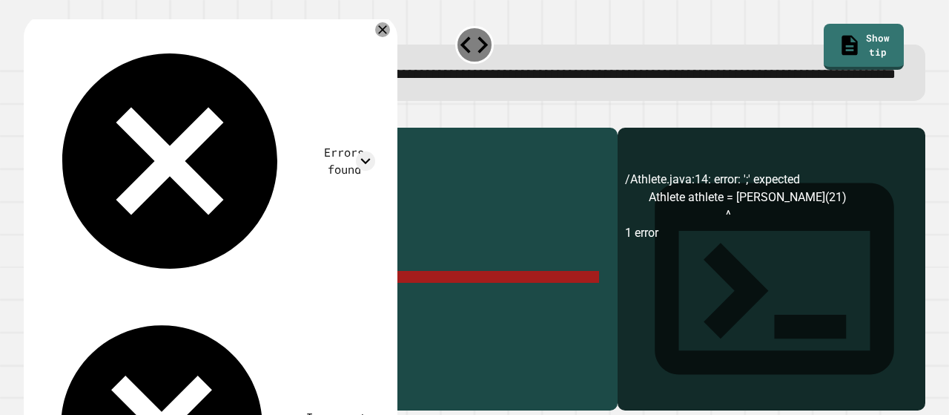
drag, startPoint x: 251, startPoint y: 322, endPoint x: 238, endPoint y: 324, distance: 12.8
click at [238, 324] on div "String name ; int age ; public Athlete ( String name , int age ) { this . name …" at bounding box center [329, 235] width 539 height 214
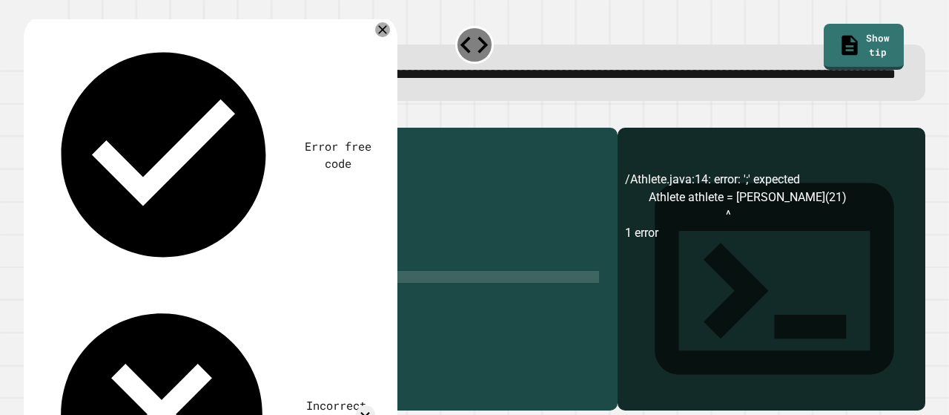
scroll to position [0, 15]
click at [269, 323] on div "String name ; int age ; public Athlete ( String name , int age ) { this . name …" at bounding box center [329, 235] width 539 height 214
click at [31, 116] on button "button" at bounding box center [31, 116] width 0 height 0
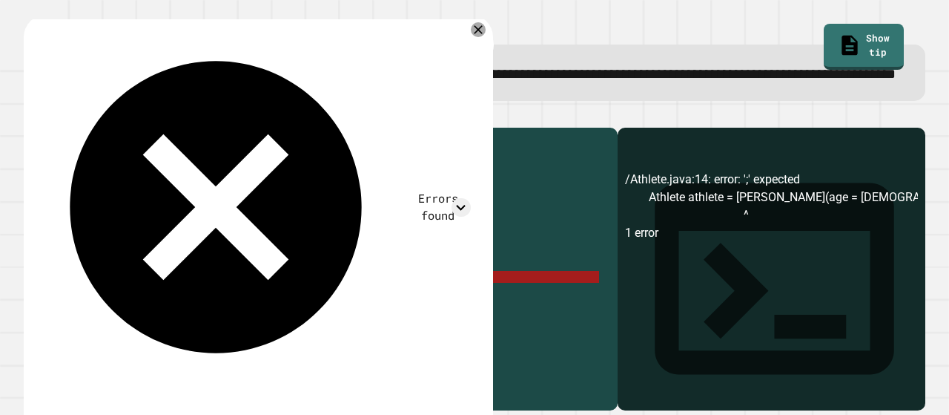
drag, startPoint x: 288, startPoint y: 320, endPoint x: 240, endPoint y: 321, distance: 47.5
click at [240, 321] on div "String name ; int age ; public Athlete ( String name , int age ) { this . name …" at bounding box center [329, 235] width 539 height 214
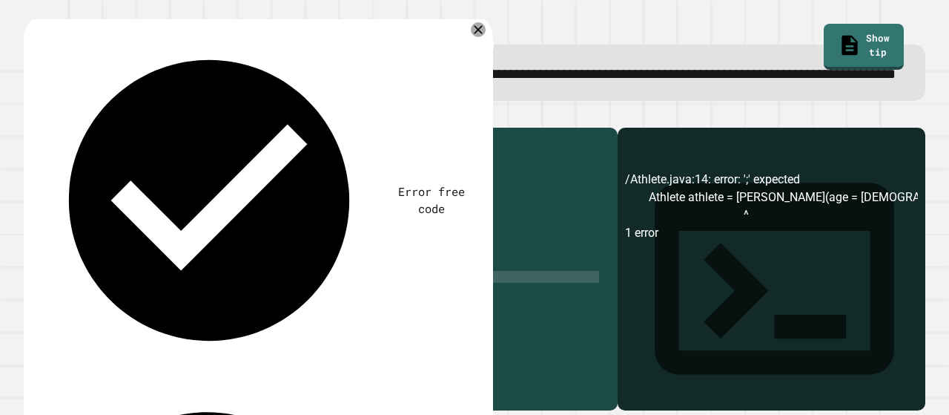
scroll to position [0, 12]
click at [31, 116] on icon "button" at bounding box center [31, 116] width 0 height 0
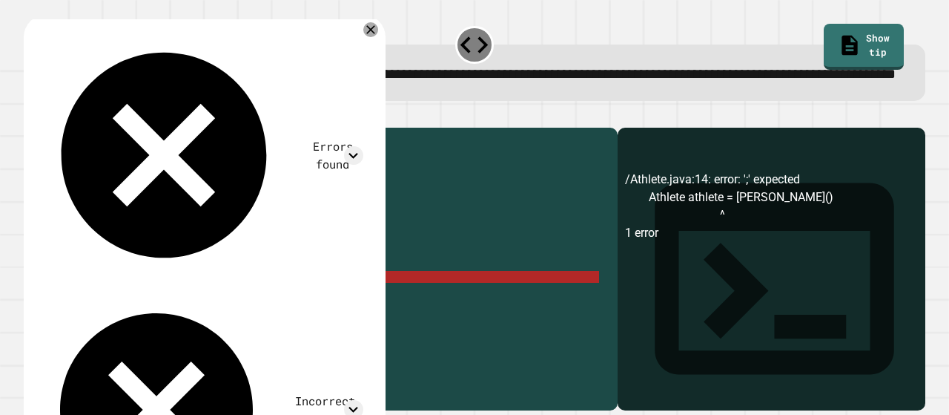
click at [270, 322] on div "String name ; int age ; public Athlete ( String name , int age ) { this . name …" at bounding box center [329, 235] width 539 height 214
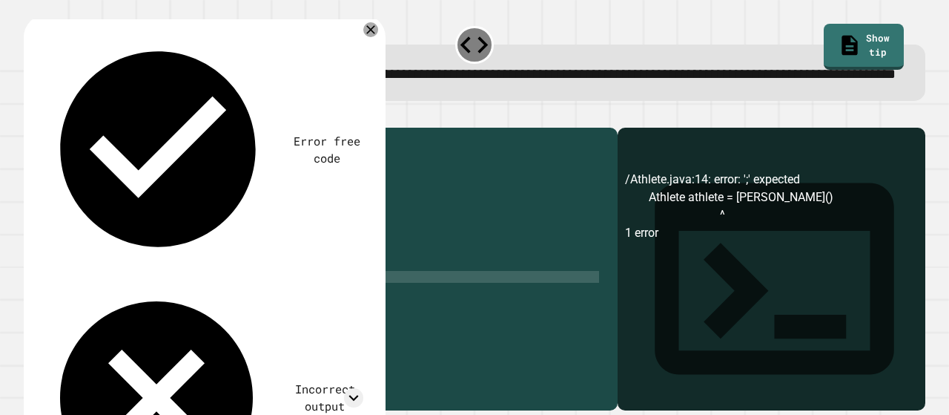
click at [31, 116] on icon "button" at bounding box center [31, 116] width 0 height 0
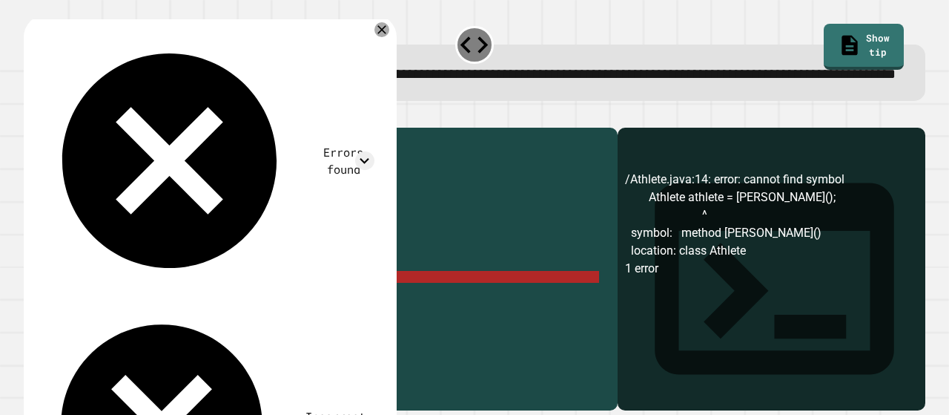
click at [240, 323] on div "String name ; int age ; public Athlete ( String name , int age ) { this . name …" at bounding box center [329, 235] width 539 height 214
click at [387, 35] on icon at bounding box center [382, 29] width 10 height 10
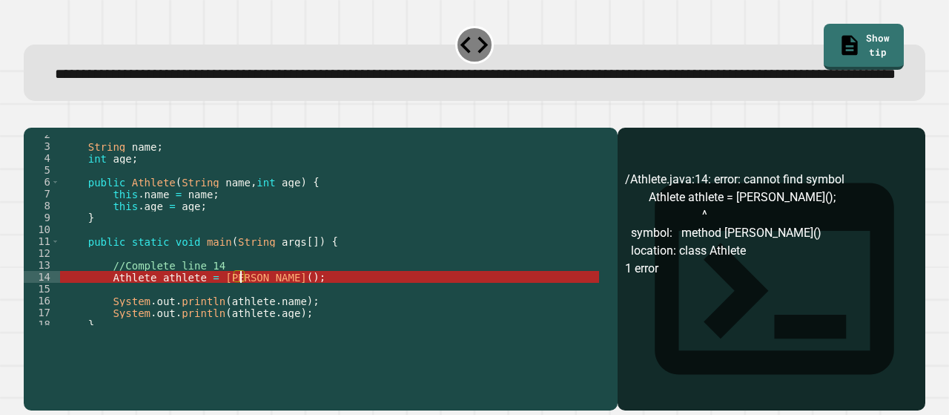
click at [237, 323] on div "String name ; int age ; public Athlete ( String name , int age ) { this . name …" at bounding box center [329, 235] width 539 height 214
drag, startPoint x: 249, startPoint y: 321, endPoint x: 234, endPoint y: 326, distance: 15.5
click at [234, 326] on div "String name ; int age ; public Athlete ( String name , int age ) { this . name …" at bounding box center [329, 235] width 539 height 214
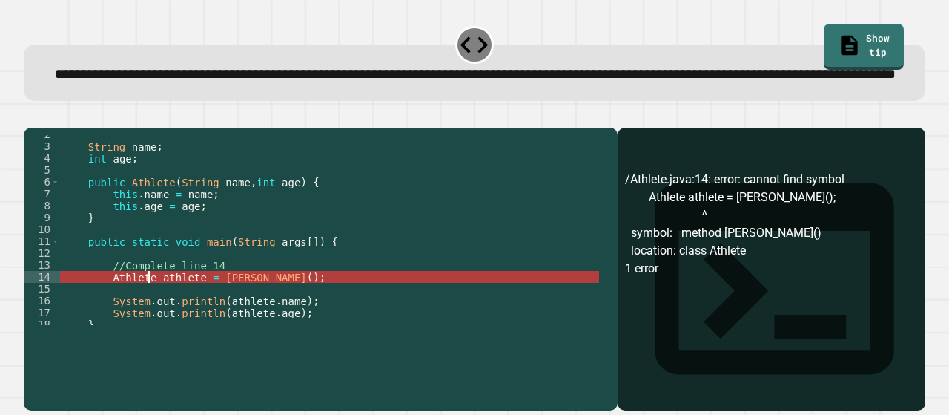
click at [148, 322] on div "String name ; int age ; public Athlete ( String name , int age ) { this . name …" at bounding box center [329, 235] width 539 height 214
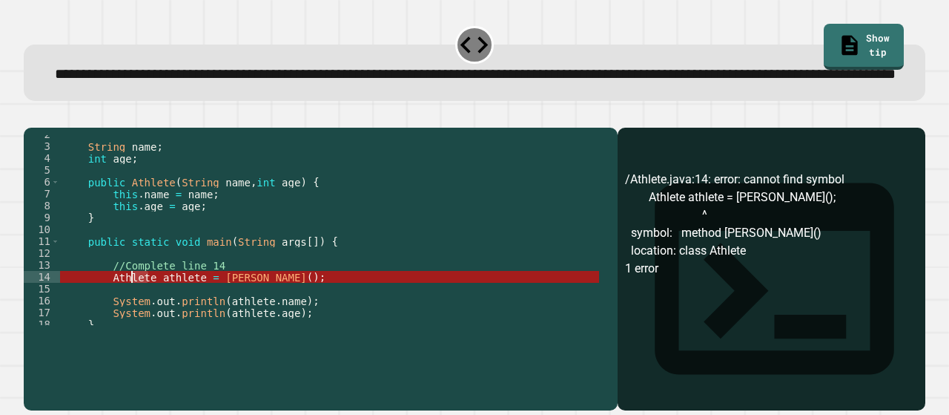
drag, startPoint x: 148, startPoint y: 322, endPoint x: 129, endPoint y: 323, distance: 18.6
click at [129, 323] on div "String name ; int age ; public Athlete ( String name , int age ) { this . name …" at bounding box center [329, 235] width 539 height 214
click at [226, 320] on div "String name ; int age ; public Athlete ( String name , int age ) { this . name …" at bounding box center [329, 235] width 539 height 214
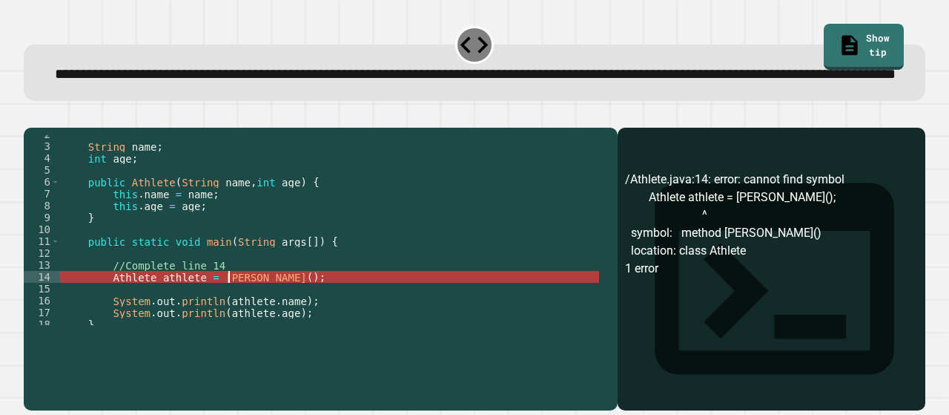
click at [226, 320] on div "String name ; int age ; public Athlete ( String name , int age ) { this . name …" at bounding box center [329, 235] width 539 height 214
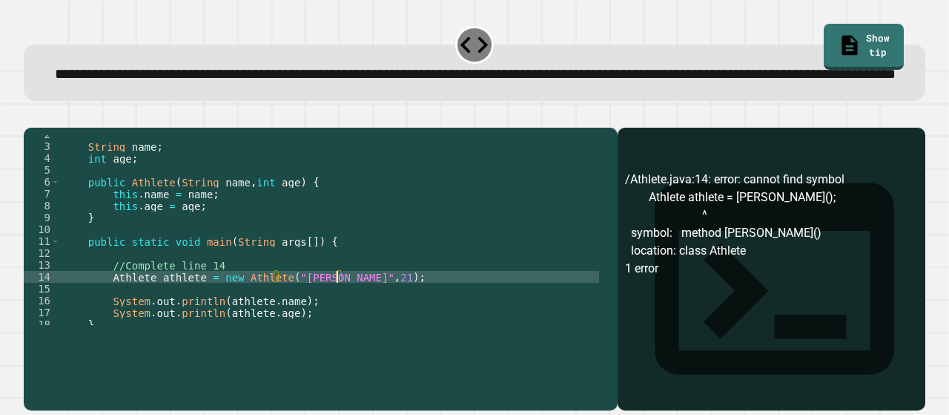
scroll to position [0, 19]
type textarea "**********"
click at [44, 130] on icon "button" at bounding box center [41, 124] width 8 height 10
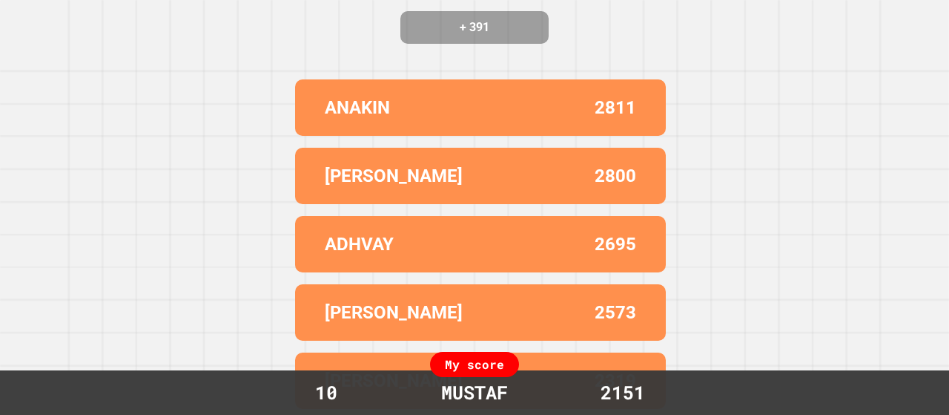
scroll to position [0, 0]
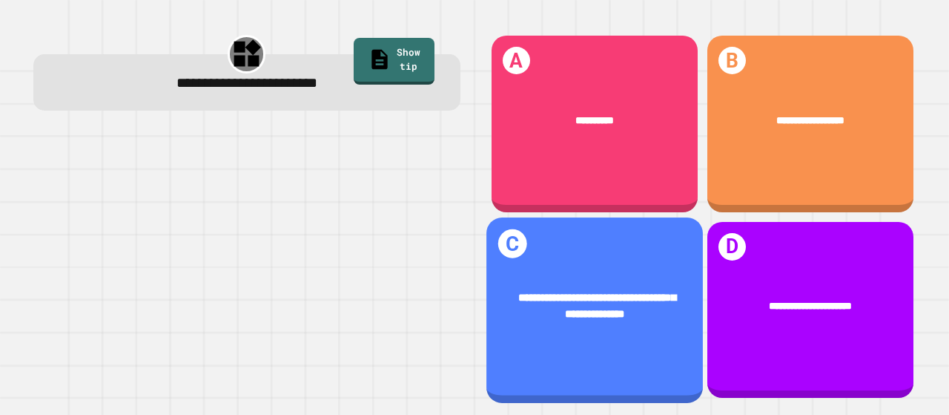
click at [586, 291] on span "**********" at bounding box center [596, 304] width 157 height 27
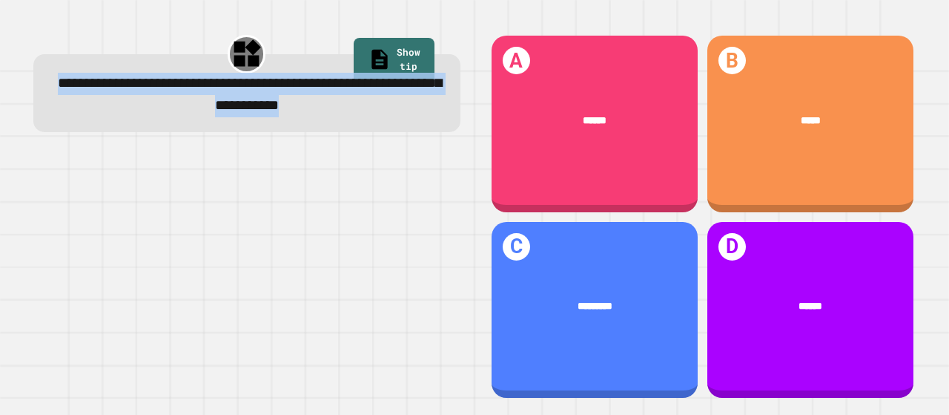
drag, startPoint x: 372, startPoint y: 106, endPoint x: 55, endPoint y: 85, distance: 318.0
click at [55, 85] on div "**********" at bounding box center [247, 95] width 389 height 44
copy span "**********"
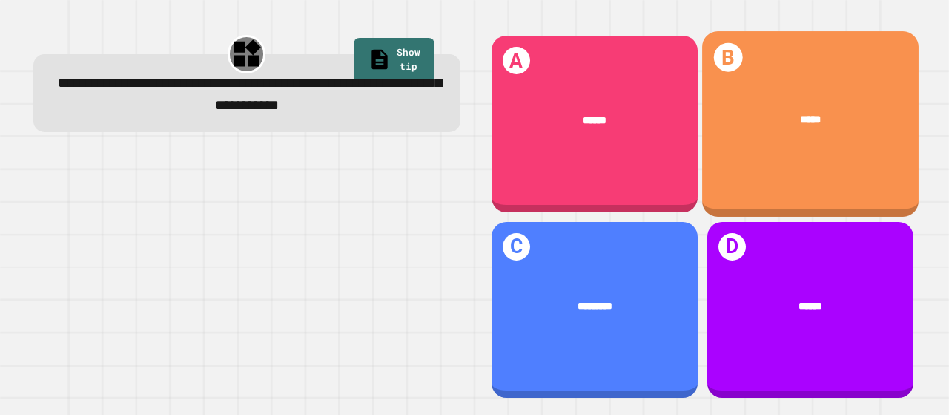
click at [719, 237] on h1 "D" at bounding box center [732, 246] width 27 height 27
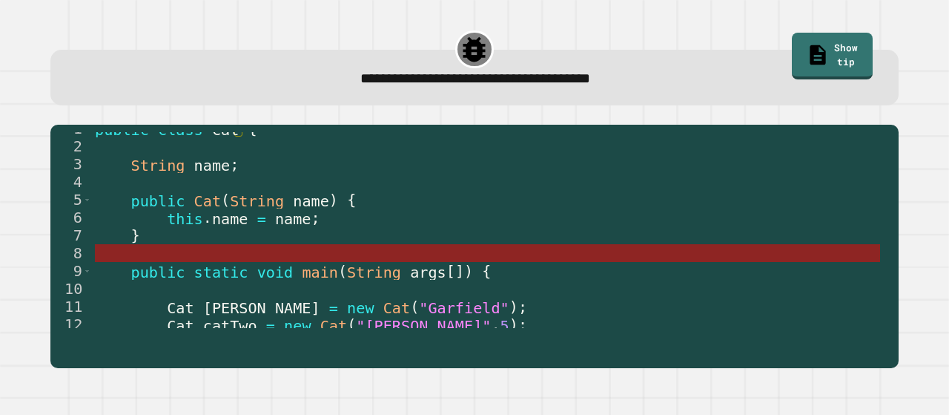
scroll to position [53, 0]
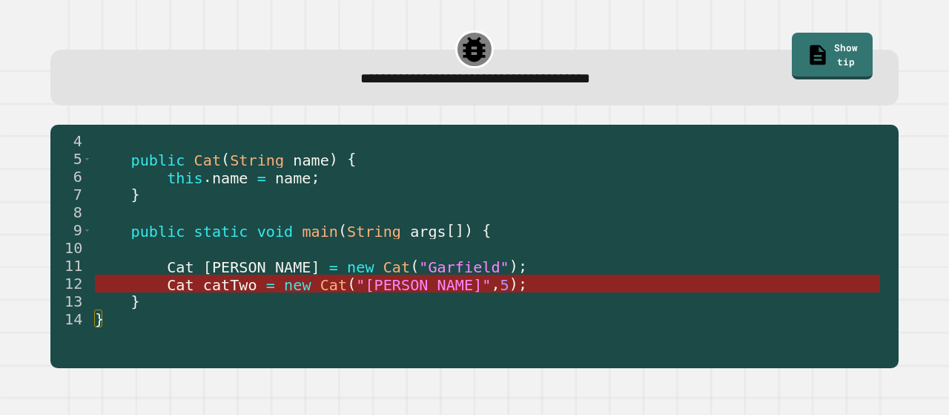
click at [265, 280] on span "=" at bounding box center [269, 284] width 9 height 18
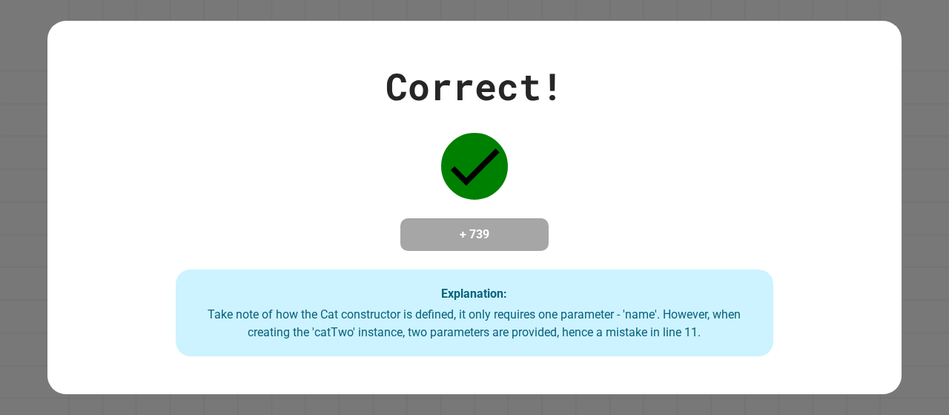
click at [610, 310] on div "Take note of how the Cat constructor is defined, it only requires one parameter…" at bounding box center [475, 324] width 568 height 36
click at [675, 254] on div "Correct! + 739 Explanation: Take note of how the Cat constructor is defined, it…" at bounding box center [474, 208] width 854 height 298
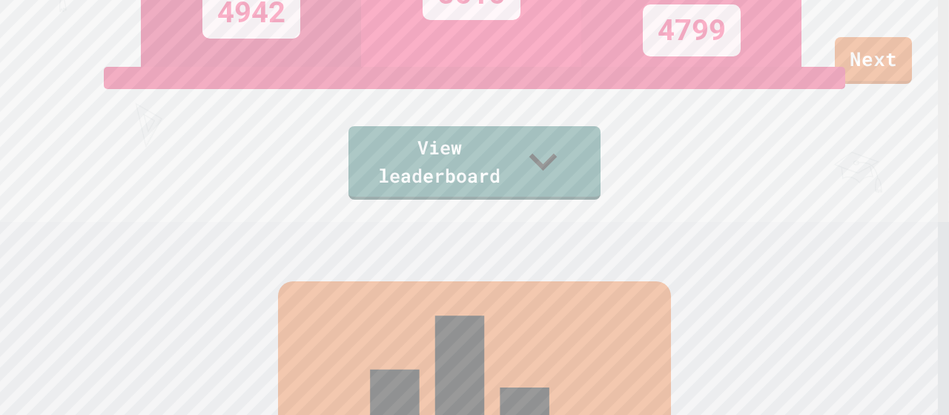
scroll to position [0, 0]
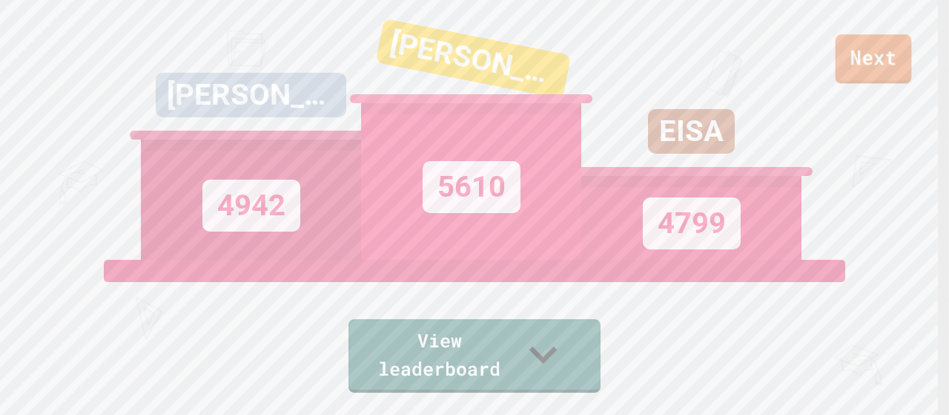
click at [893, 43] on link "Next" at bounding box center [874, 58] width 76 height 49
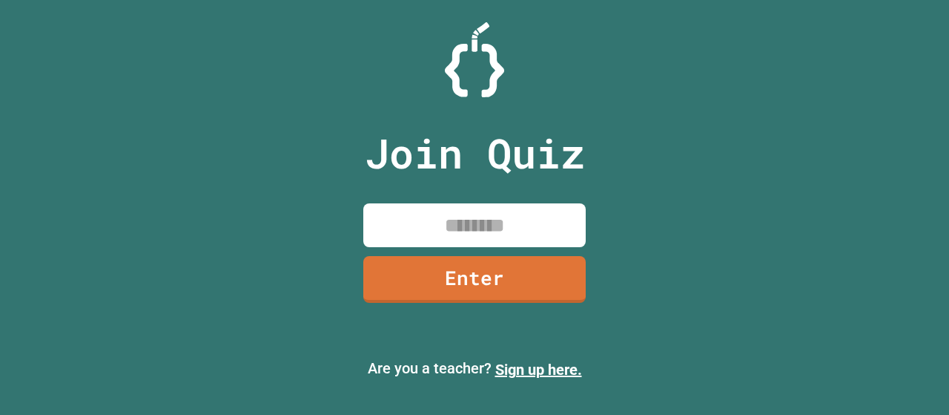
click at [473, 222] on input at bounding box center [474, 225] width 222 height 44
type input "********"
click at [540, 277] on link "Enter" at bounding box center [474, 279] width 222 height 47
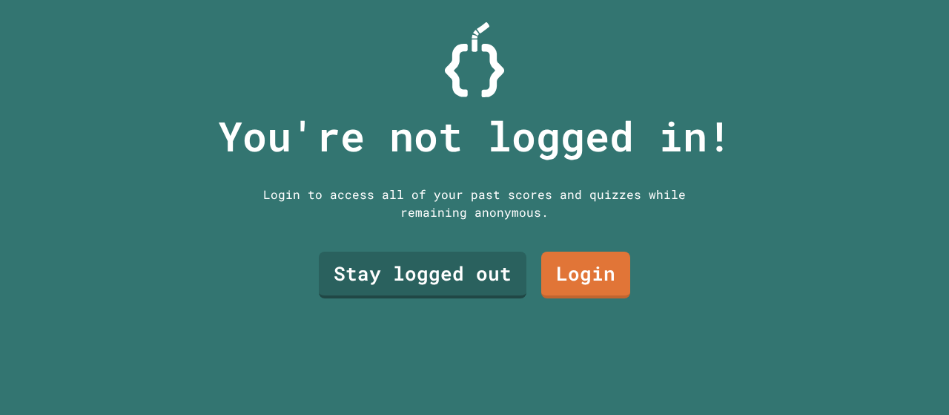
click at [448, 270] on link "Stay logged out" at bounding box center [423, 274] width 208 height 47
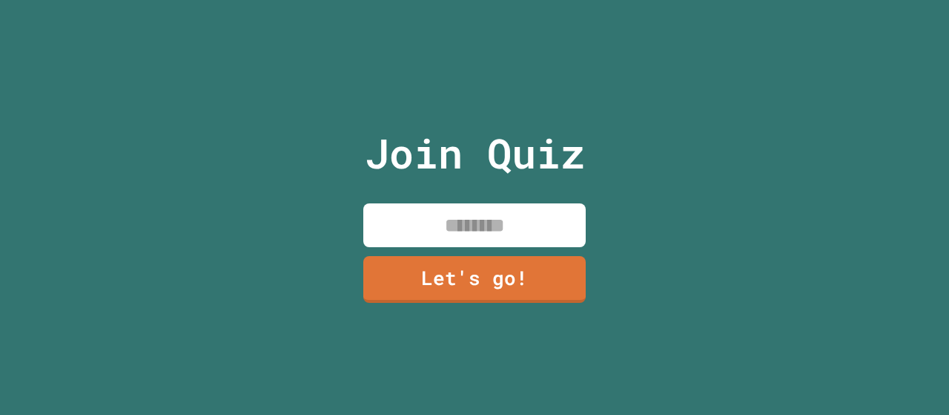
click at [489, 228] on input at bounding box center [474, 225] width 222 height 44
type input "*******"
click at [521, 280] on link "Let's go!" at bounding box center [474, 279] width 222 height 47
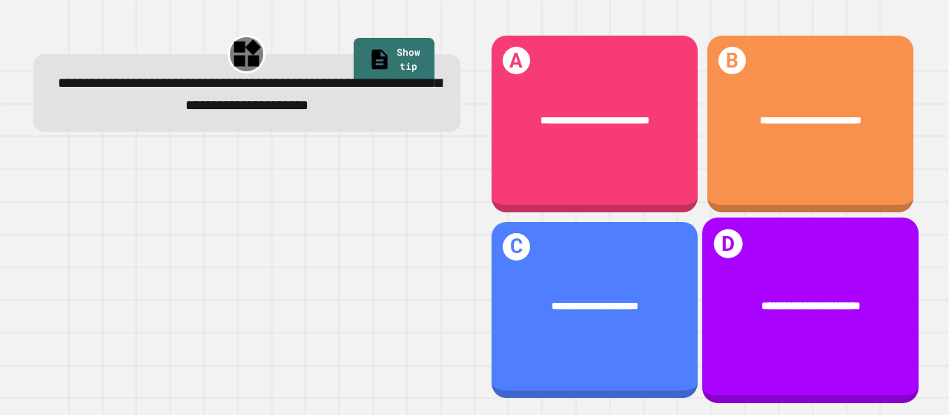
click at [572, 115] on span "**********" at bounding box center [595, 120] width 109 height 10
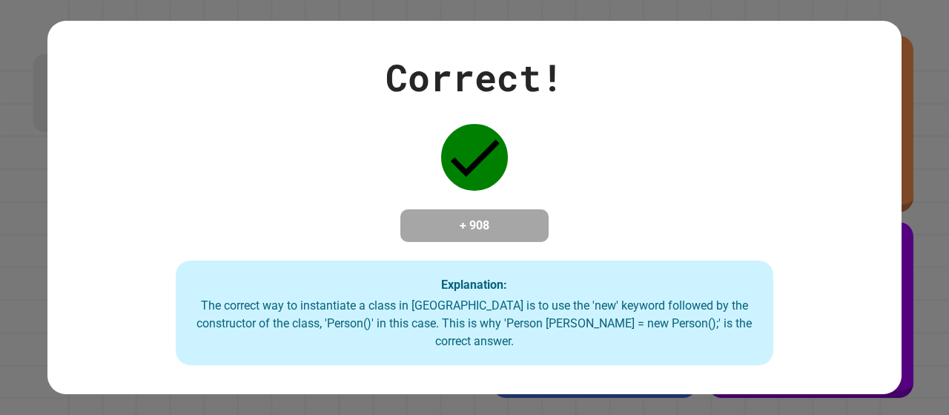
click at [700, 158] on div "Correct! + 908 Explanation: The correct way to instantiate a class in [GEOGRAPH…" at bounding box center [474, 208] width 854 height 316
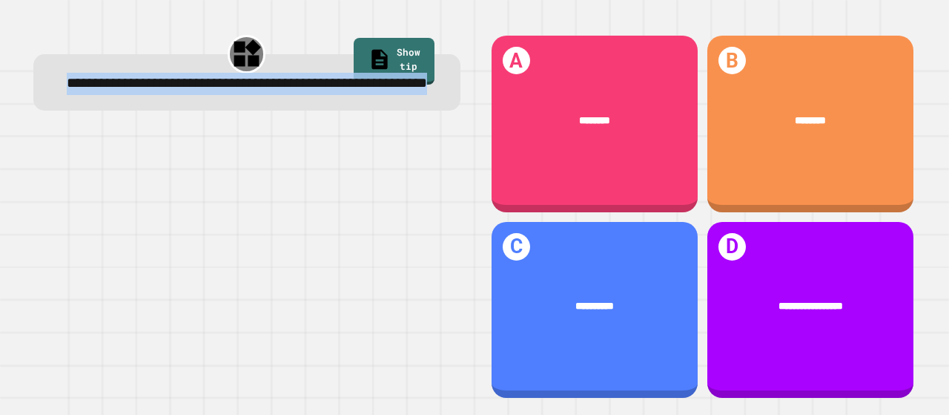
drag, startPoint x: 314, startPoint y: 114, endPoint x: 38, endPoint y: 85, distance: 278.2
click at [38, 85] on div "**********" at bounding box center [246, 82] width 427 height 56
copy span "**********"
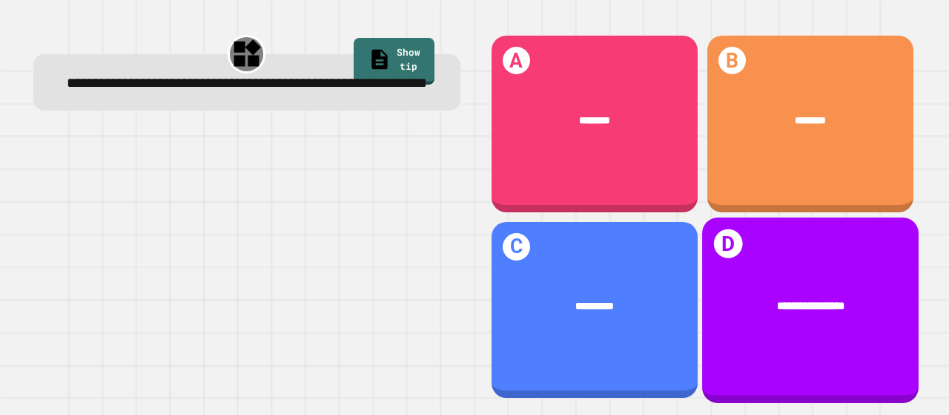
click at [772, 276] on div "**********" at bounding box center [810, 306] width 217 height 60
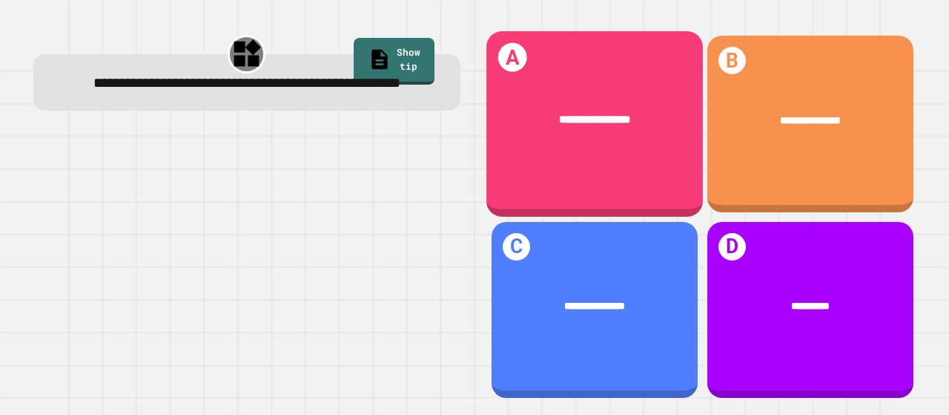
click at [592, 96] on div "**********" at bounding box center [594, 120] width 217 height 60
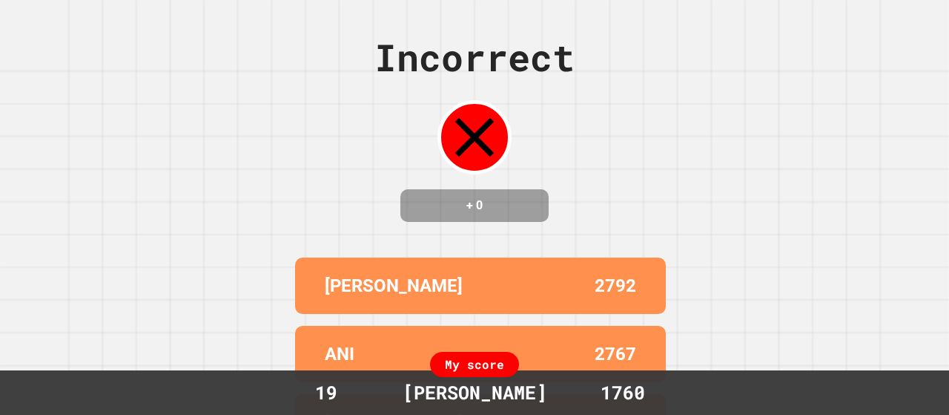
scroll to position [202, 0]
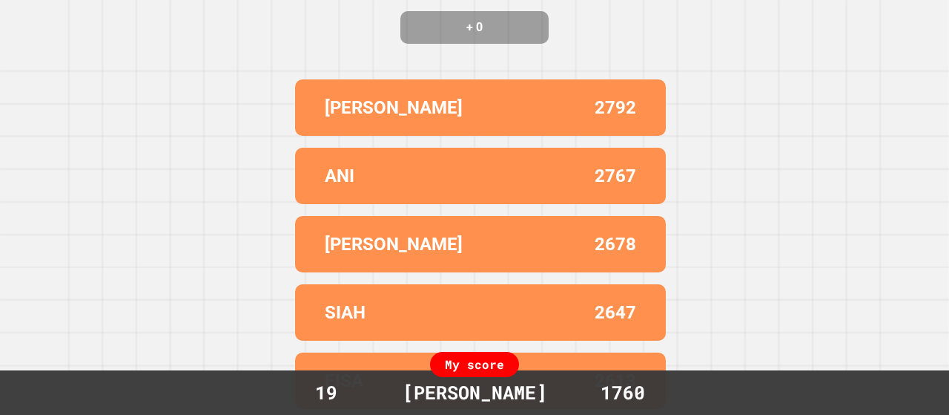
click at [675, 143] on div "Incorrect + 0 [PERSON_NAME] 2792 ANI 2767 [PERSON_NAME] 2678 SIAH 2647 EISA 261…" at bounding box center [474, 29] width 949 height 415
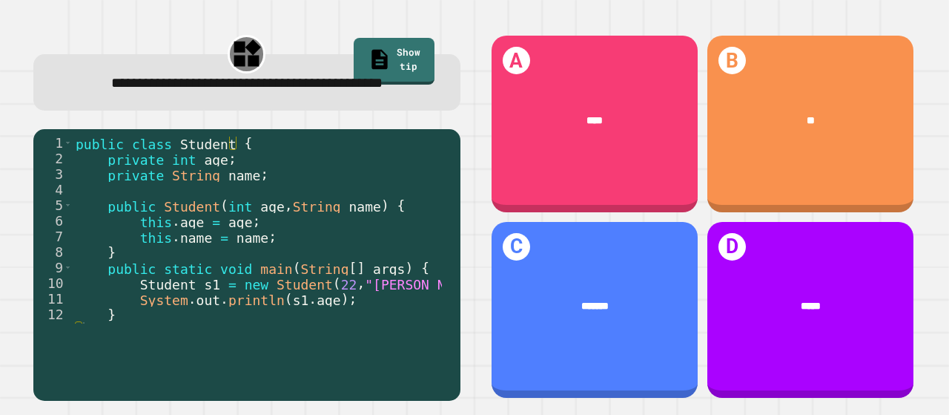
scroll to position [1, 0]
click at [809, 92] on div "**" at bounding box center [810, 120] width 206 height 57
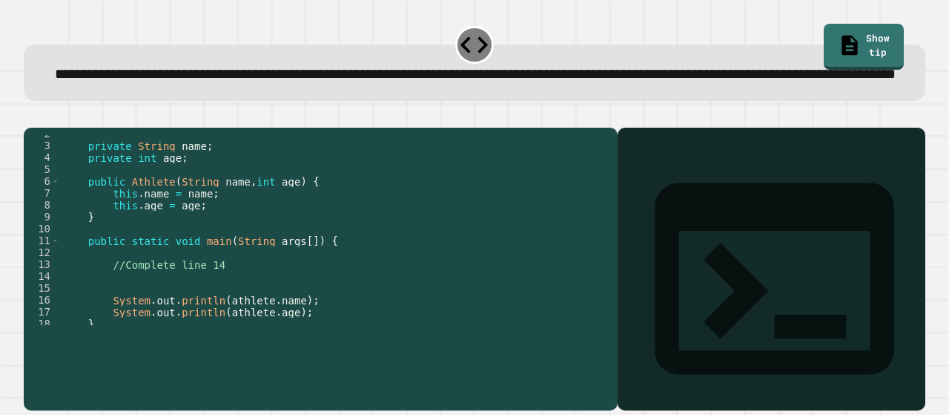
scroll to position [26, 0]
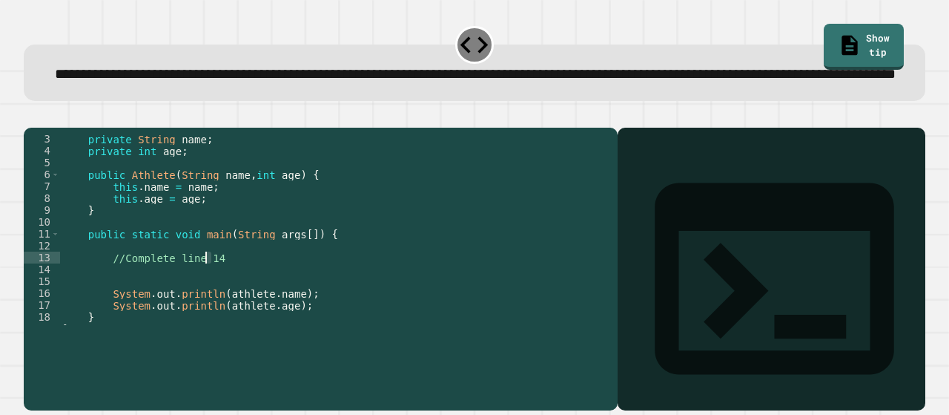
drag, startPoint x: 217, startPoint y: 303, endPoint x: 208, endPoint y: 305, distance: 9.0
click at [208, 305] on div "private String name ; private int age ; public Athlete ( String name , int age …" at bounding box center [329, 240] width 539 height 214
click at [226, 312] on div "private String name ; private int age ; public Athlete ( String name , int age …" at bounding box center [329, 240] width 539 height 214
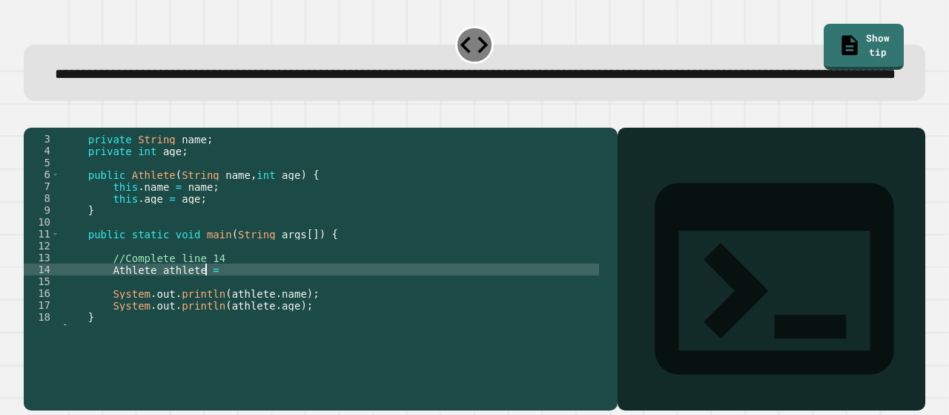
scroll to position [0, 9]
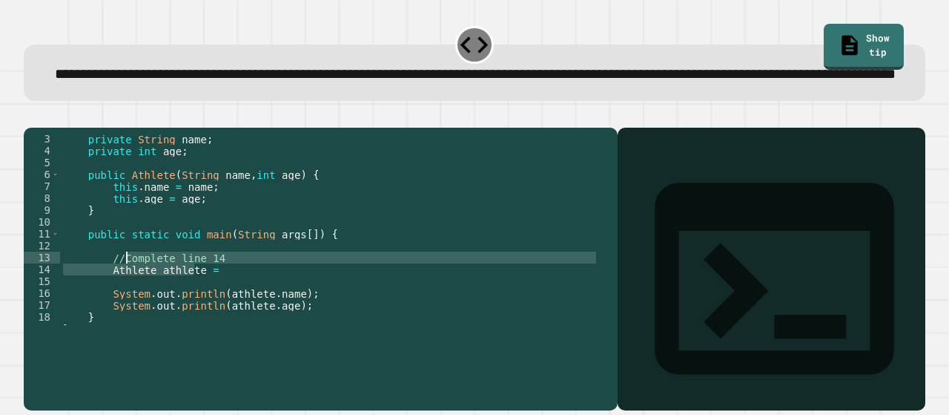
drag, startPoint x: 194, startPoint y: 313, endPoint x: 120, endPoint y: 311, distance: 73.4
click at [120, 311] on div "private String name ; private int age ; public Athlete ( String name , int age …" at bounding box center [329, 240] width 539 height 214
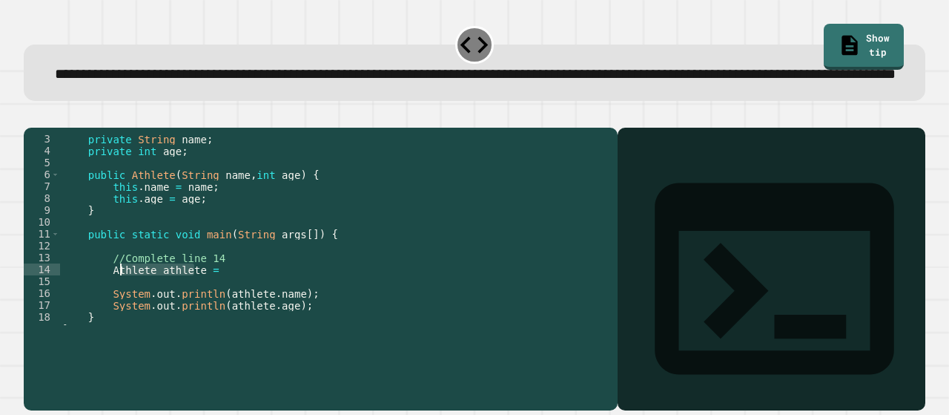
click at [218, 312] on div "private String name ; private int age ; public Athlete ( String name , int age …" at bounding box center [329, 240] width 539 height 214
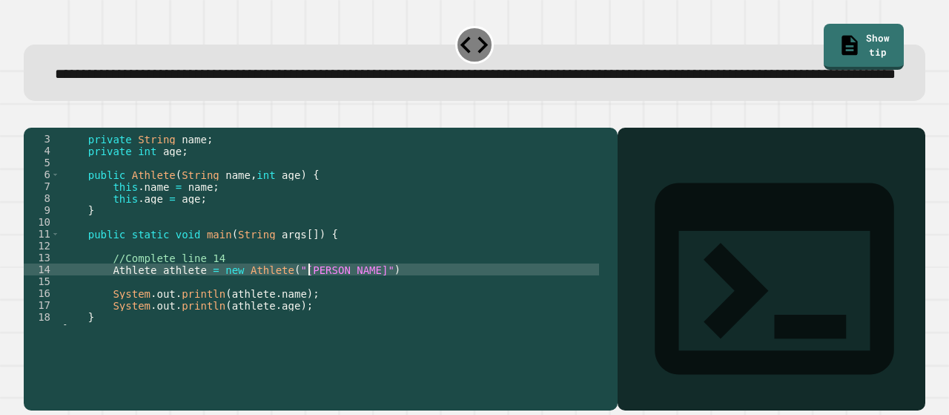
scroll to position [0, 17]
click at [314, 313] on div "private String name ; private int age ; public Athlete ( String name , int age …" at bounding box center [329, 240] width 539 height 214
click at [387, 315] on div "private String name ; private int age ; public Athlete ( String name , int age …" at bounding box center [329, 240] width 539 height 214
click at [31, 116] on icon "button" at bounding box center [31, 116] width 0 height 0
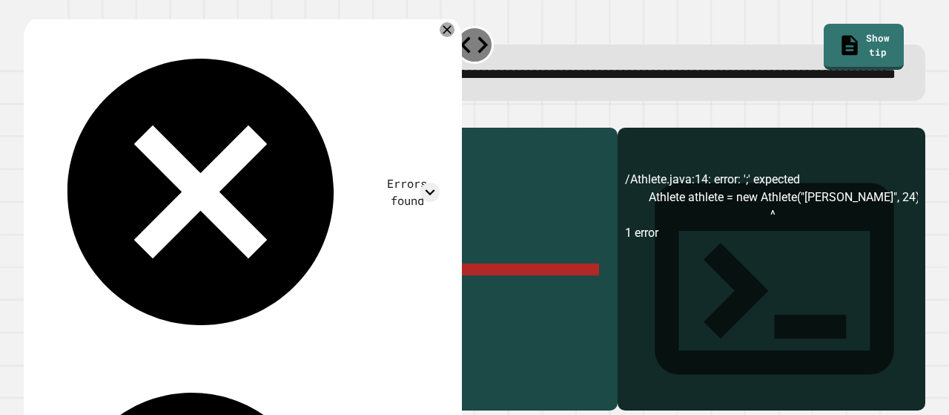
click at [371, 317] on div "private String name ; private int age ; public Athlete ( String name , int age …" at bounding box center [329, 240] width 539 height 214
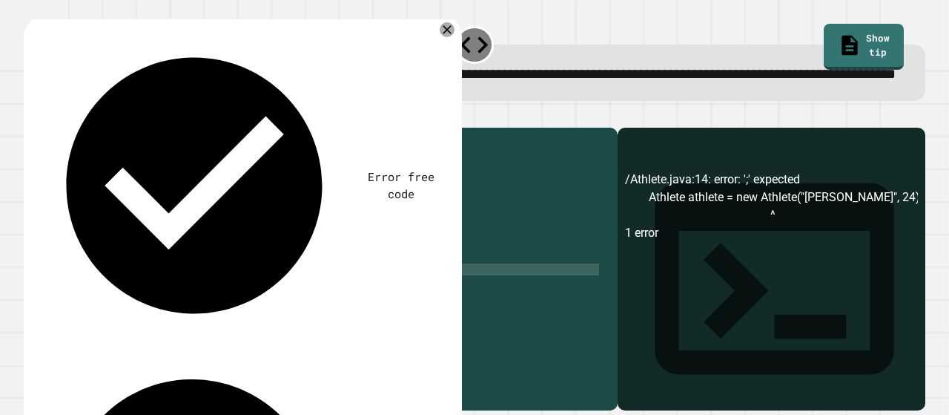
scroll to position [0, 19]
type textarea "**********"
click at [45, 130] on icon "button" at bounding box center [41, 124] width 8 height 10
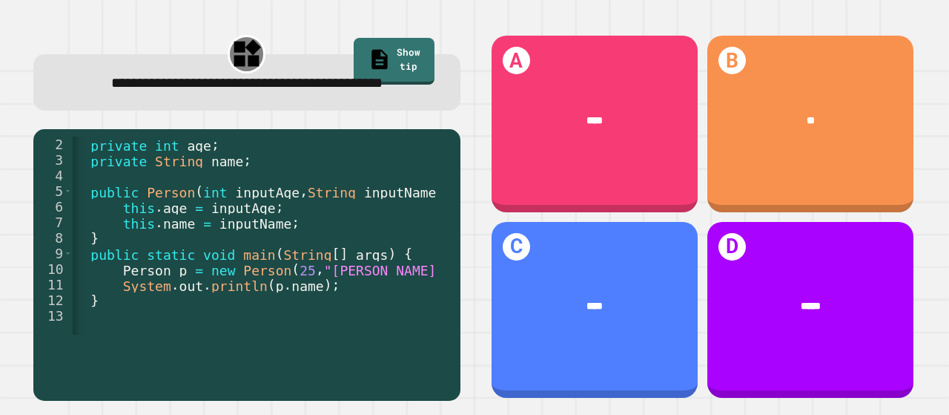
scroll to position [0, 16]
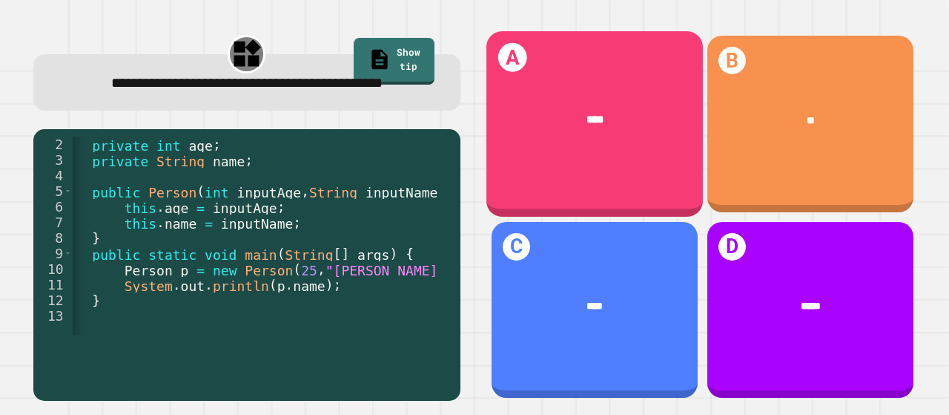
click at [552, 112] on div "****" at bounding box center [595, 120] width 173 height 16
